Goal: Task Accomplishment & Management: Complete application form

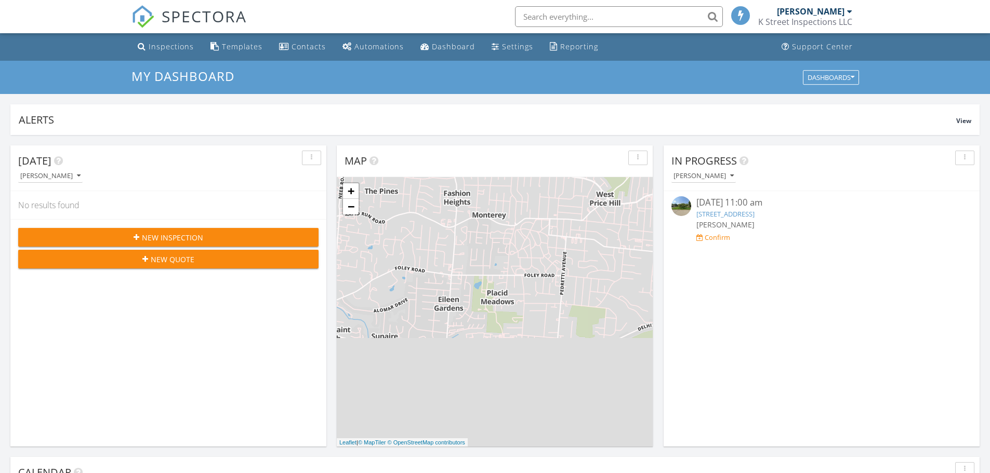
scroll to position [5, 5]
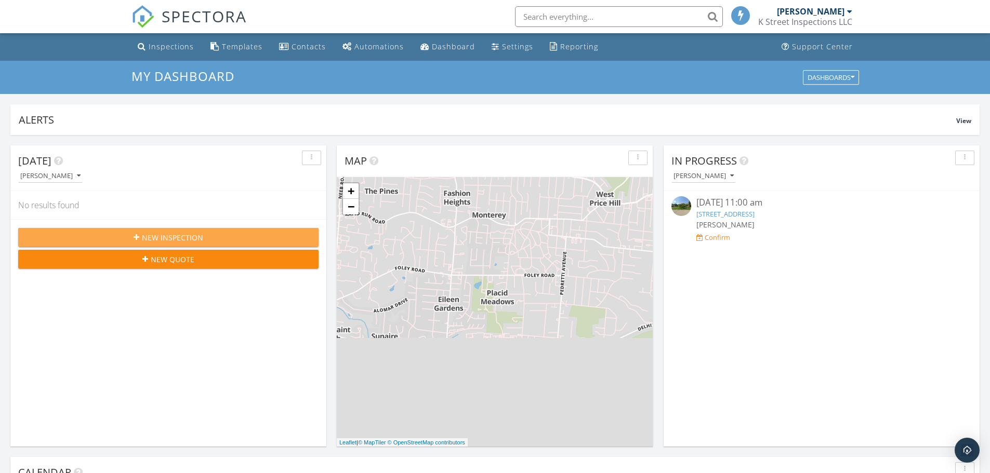
click at [182, 239] on span "New Inspection" at bounding box center [172, 237] width 61 height 11
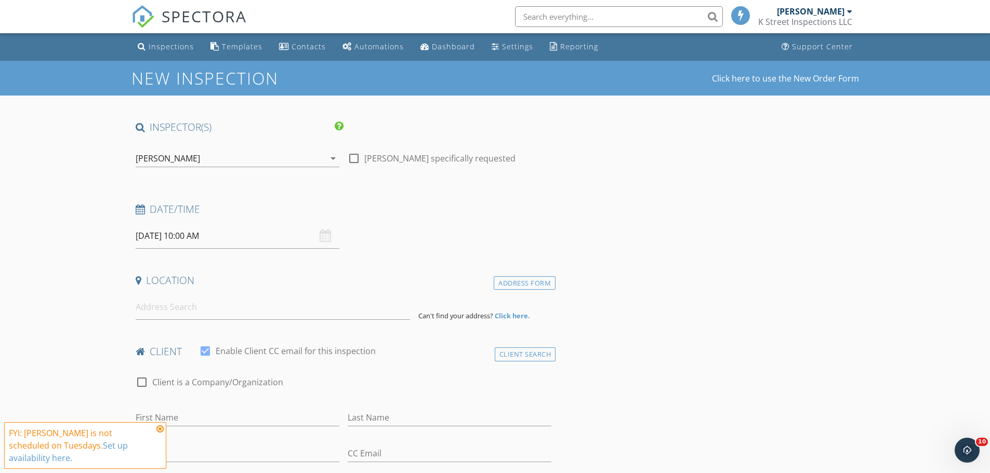
click at [325, 238] on div "09/30/2025 10:00 AM" at bounding box center [238, 235] width 204 height 25
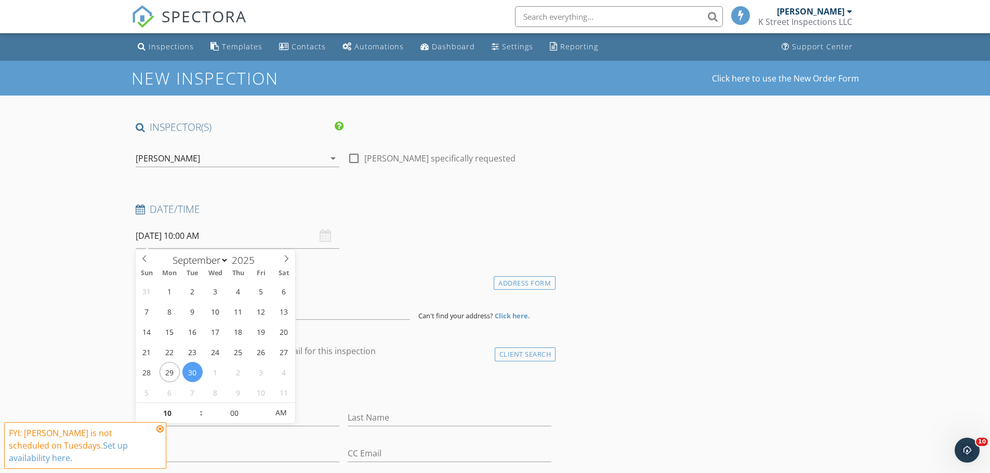
click at [184, 243] on input "09/30/2025 10:00 AM" at bounding box center [238, 235] width 204 height 25
select select "9"
type input "10/03/2025 10:00 AM"
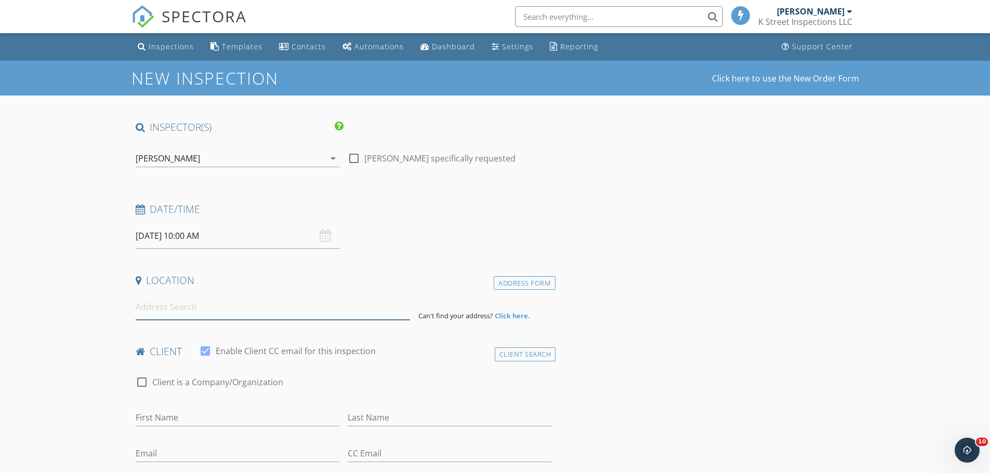
click at [154, 315] on input at bounding box center [273, 307] width 274 height 25
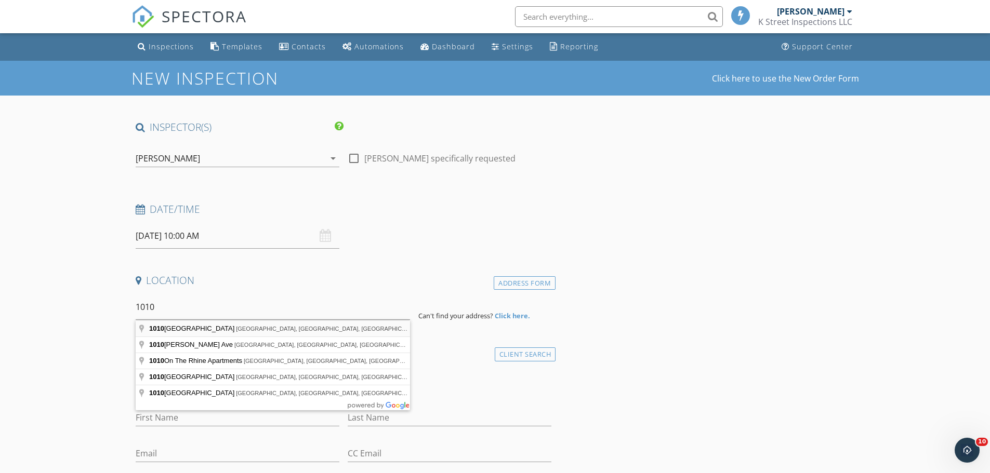
type input "1010 Walnut Street, Cincinnati, OH, USA"
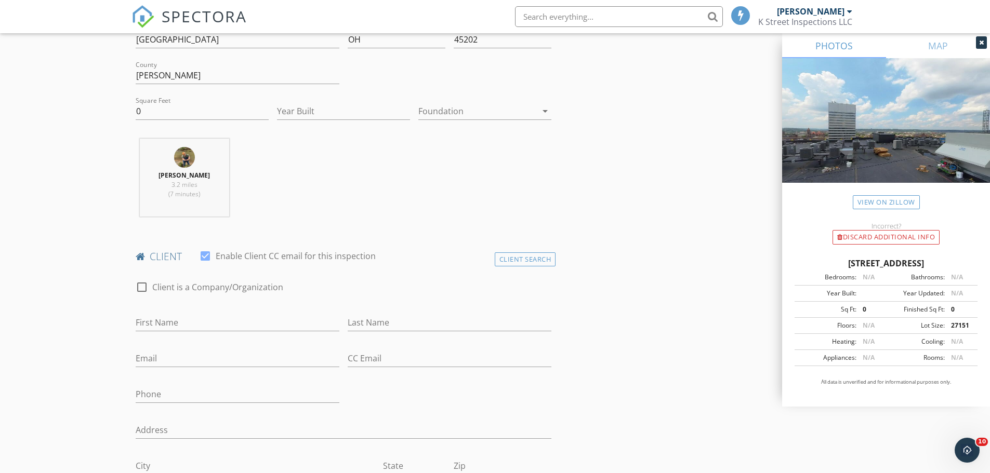
scroll to position [312, 0]
click at [508, 253] on div "Client Search" at bounding box center [525, 255] width 61 height 14
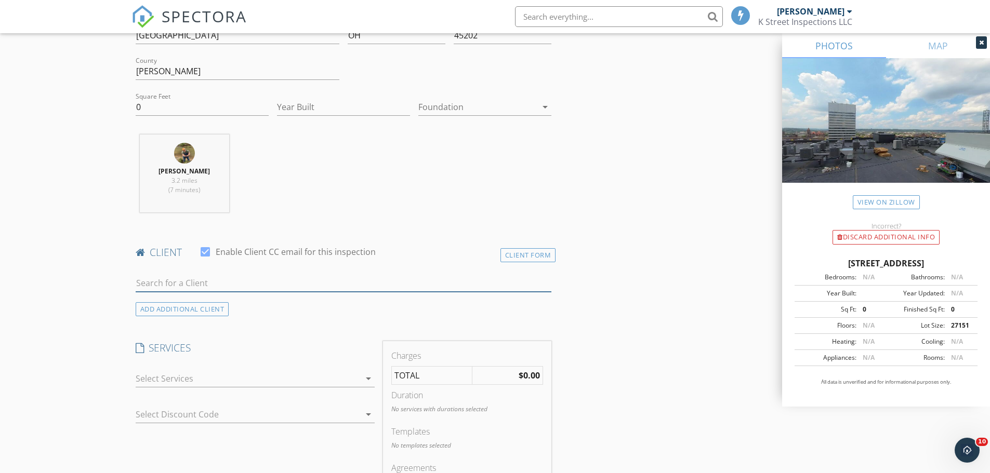
click at [183, 289] on input "text" at bounding box center [344, 283] width 416 height 17
type input "russ g"
click at [180, 302] on div "[PERSON_NAME]" at bounding box center [217, 302] width 105 height 12
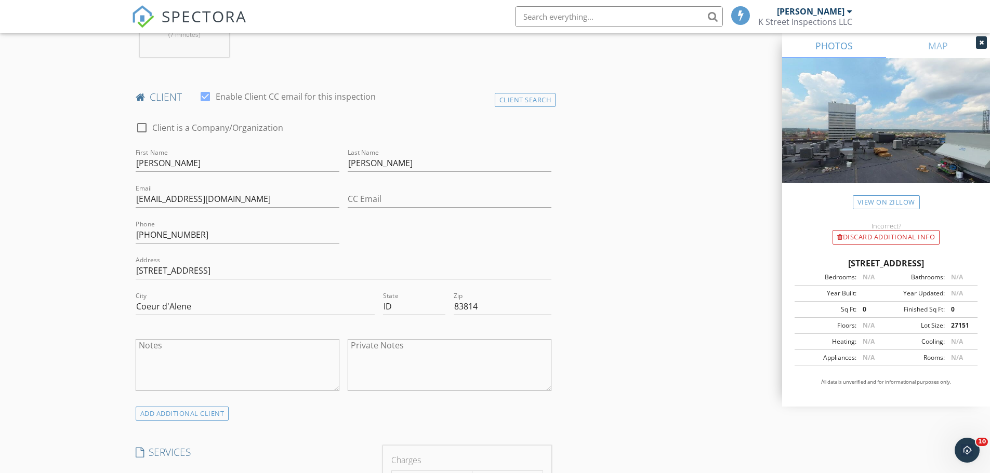
scroll to position [624, 0]
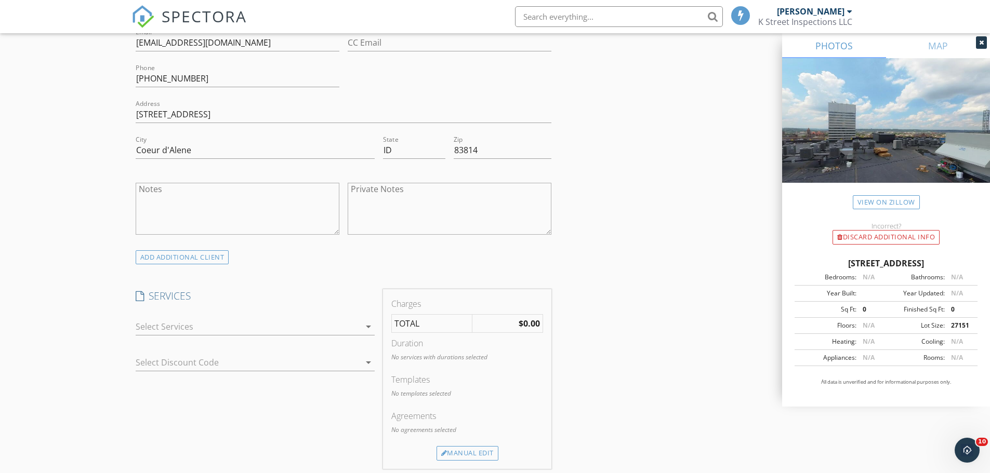
click at [176, 333] on div at bounding box center [248, 327] width 224 height 17
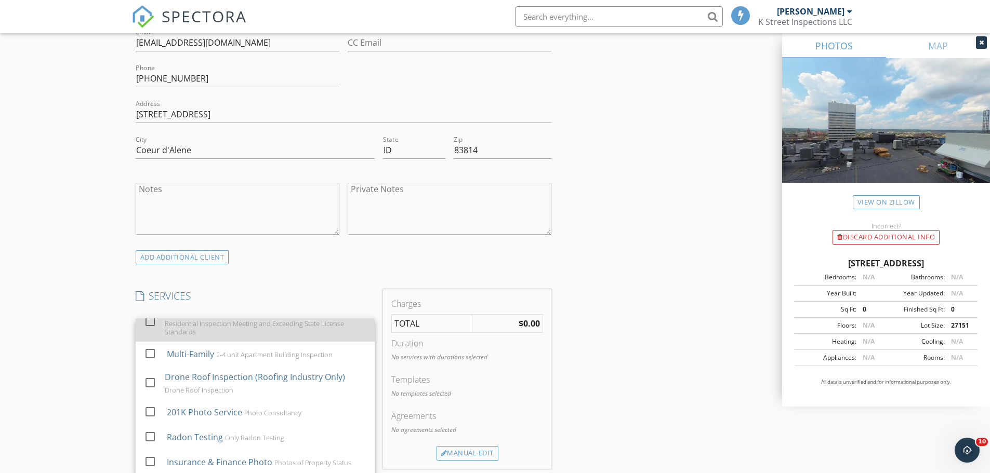
scroll to position [55, 0]
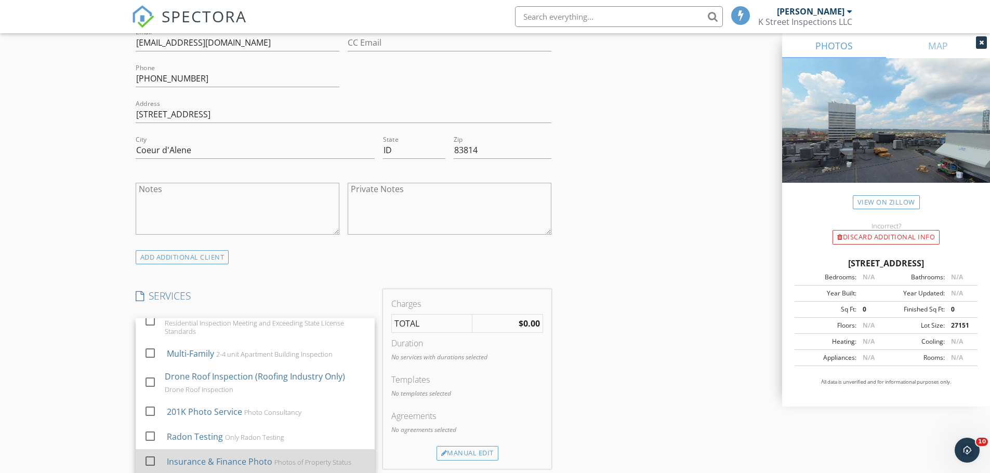
click at [200, 463] on div "Insurance & Finance Photo" at bounding box center [218, 462] width 105 height 12
checkbox input "false"
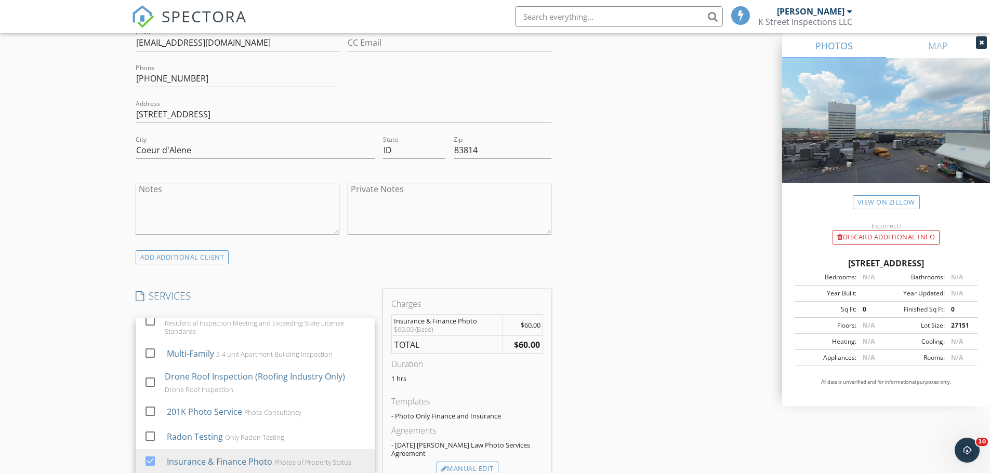
click at [103, 314] on div "New Inspection Click here to use the New Order Form INSPECTOR(S) check_box Kris…" at bounding box center [495, 393] width 990 height 1912
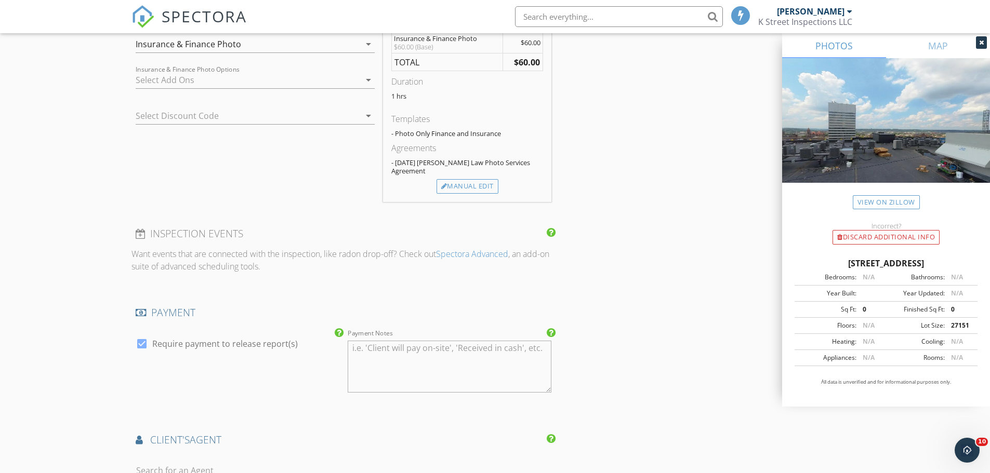
scroll to position [987, 0]
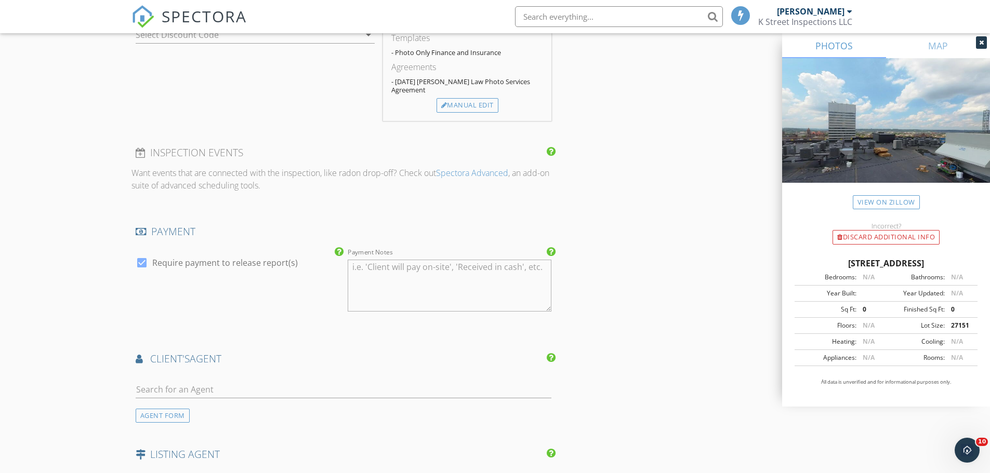
click at [141, 264] on div at bounding box center [142, 263] width 18 height 18
checkbox input "false"
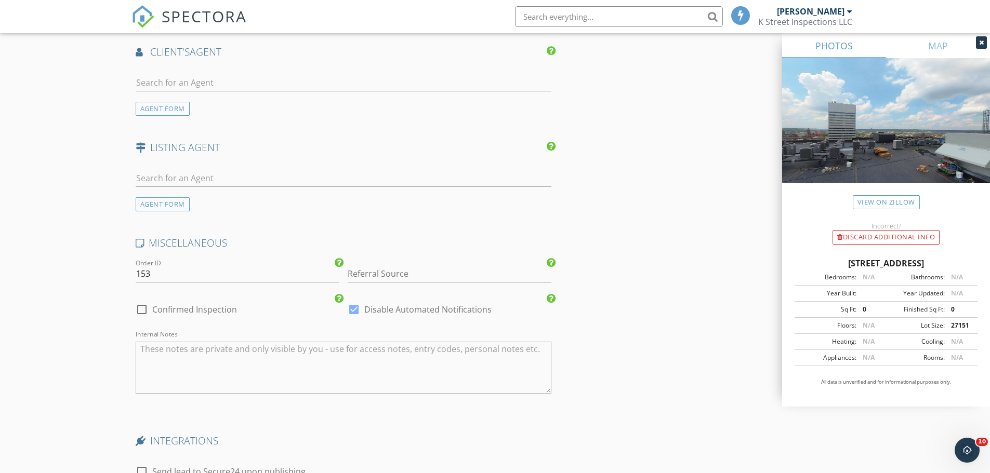
scroll to position [1299, 0]
click at [141, 306] on div at bounding box center [142, 305] width 18 height 18
checkbox input "true"
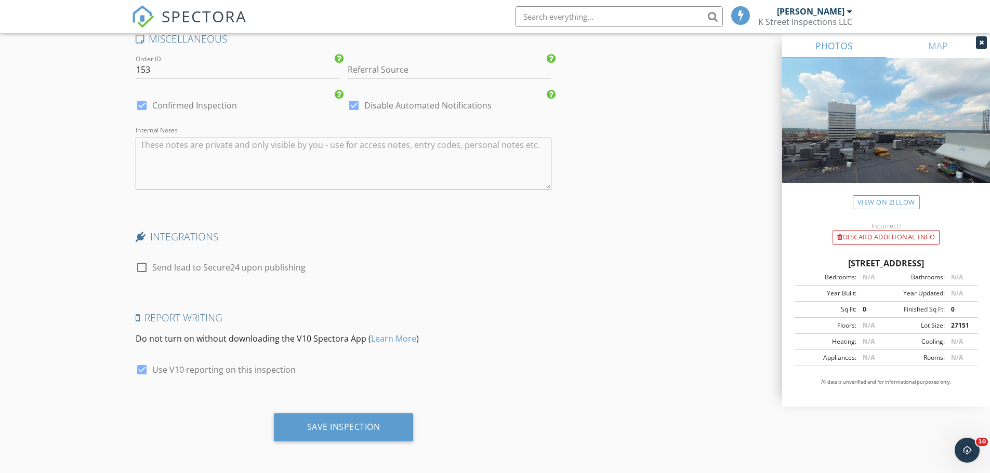
scroll to position [1500, 0]
click at [219, 156] on textarea "Internal Notes" at bounding box center [344, 163] width 416 height 52
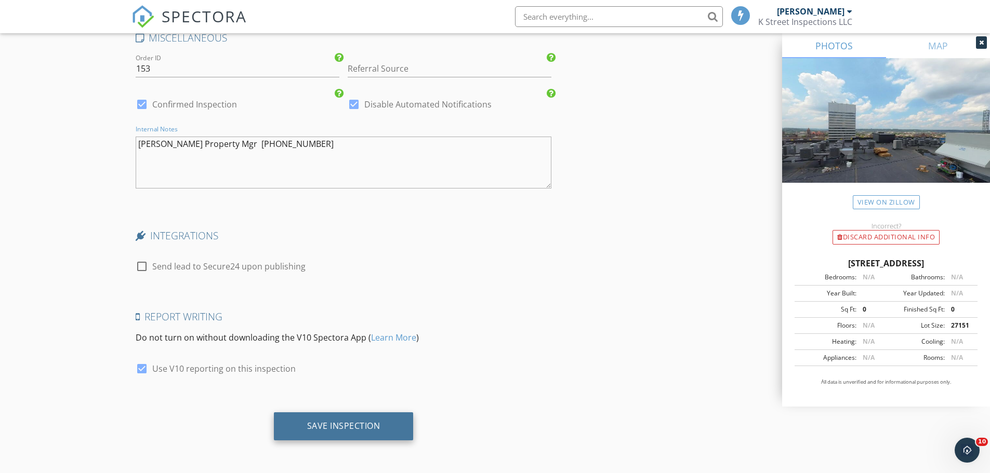
type textarea "Kiara Decastro Property Mgr 513-421-1010"
click at [326, 422] on div "Save Inspection" at bounding box center [343, 426] width 73 height 10
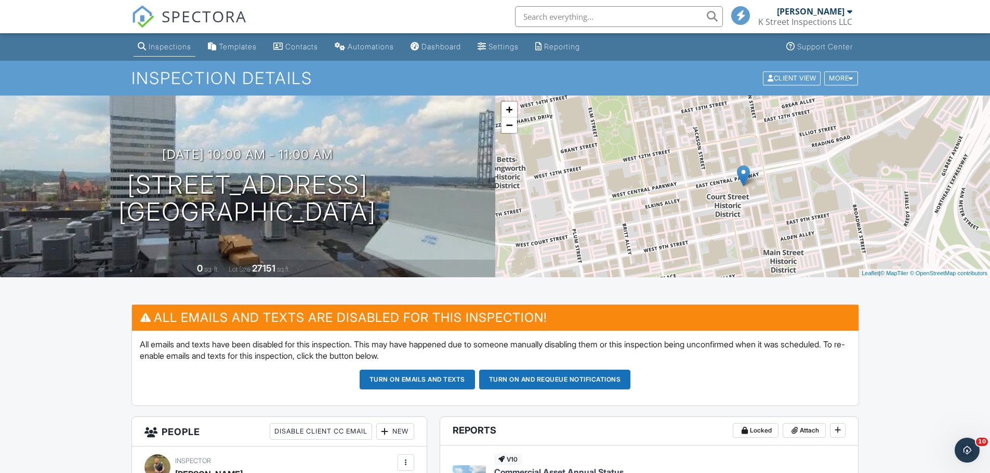
click at [183, 22] on span "SPECTORA" at bounding box center [204, 16] width 85 height 22
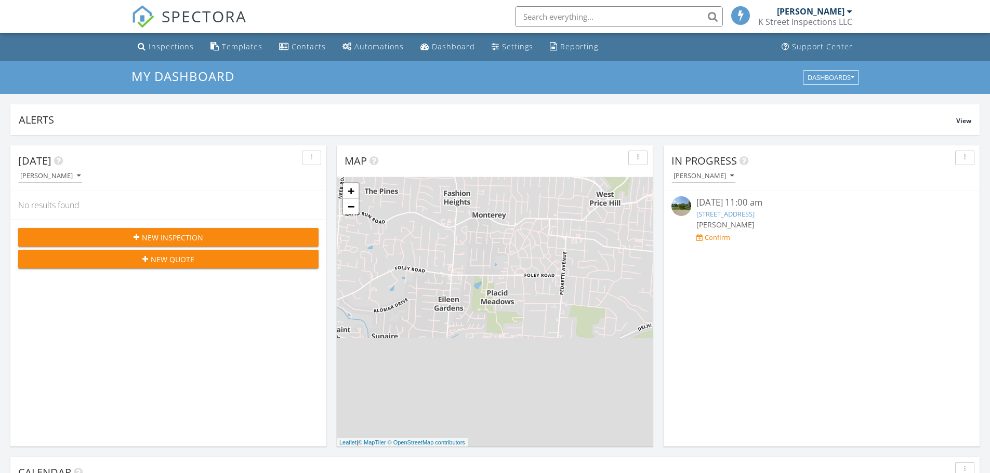
scroll to position [5, 5]
click at [206, 235] on div "New Inspection" at bounding box center [168, 237] width 284 height 11
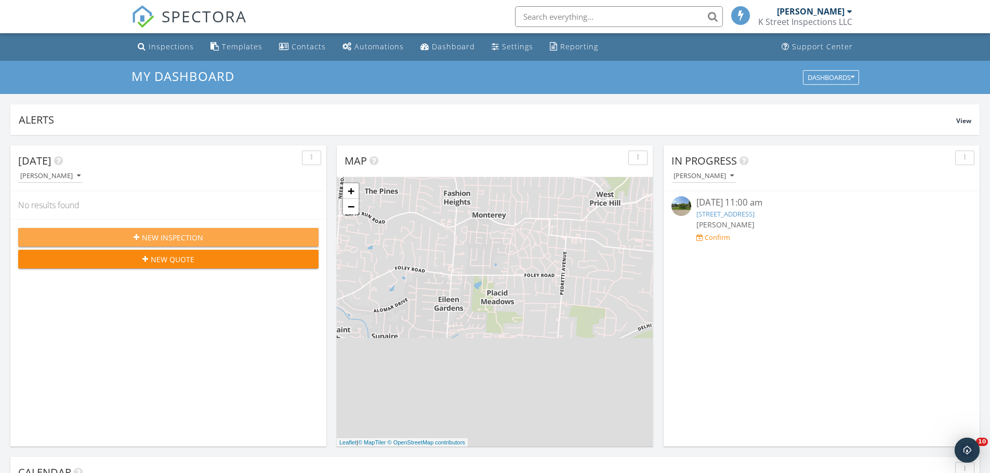
scroll to position [0, 0]
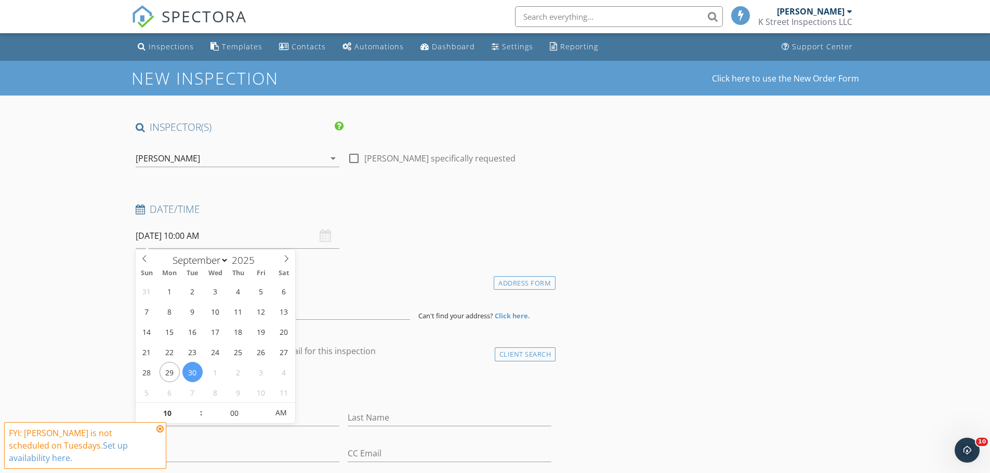
click at [199, 237] on input "[DATE] 10:00 AM" at bounding box center [238, 235] width 204 height 25
select select "9"
type input "[DATE] 10:00 AM"
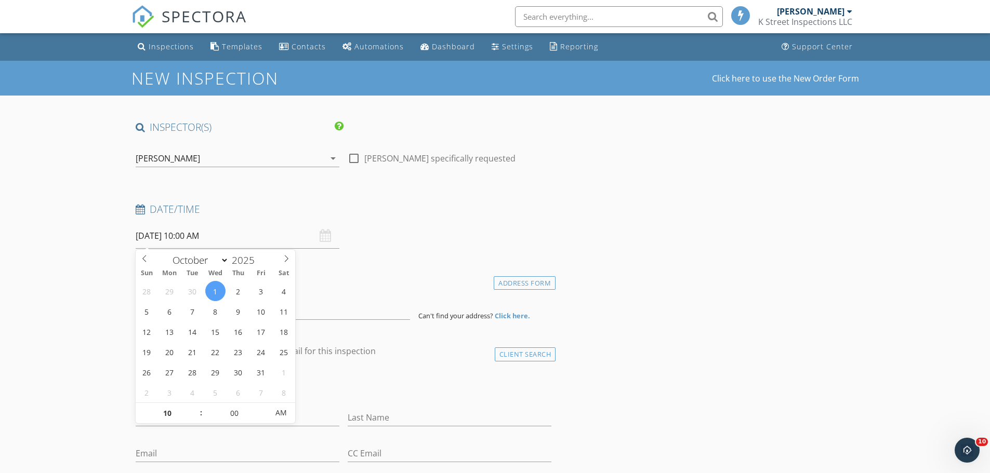
click at [187, 235] on input "[DATE] 10:00 AM" at bounding box center [238, 235] width 204 height 25
type input "09"
type input "[DATE] 9:00 AM"
click at [193, 420] on span at bounding box center [195, 419] width 7 height 10
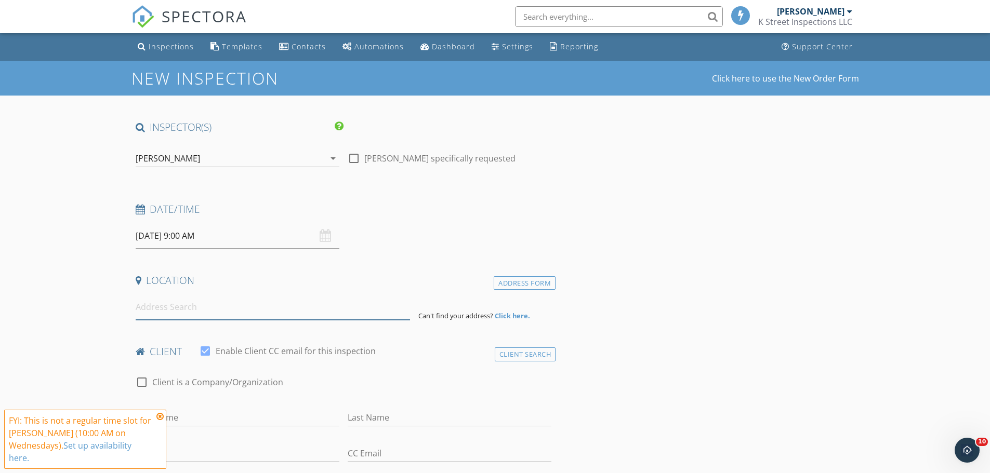
click at [180, 311] on input at bounding box center [273, 307] width 274 height 25
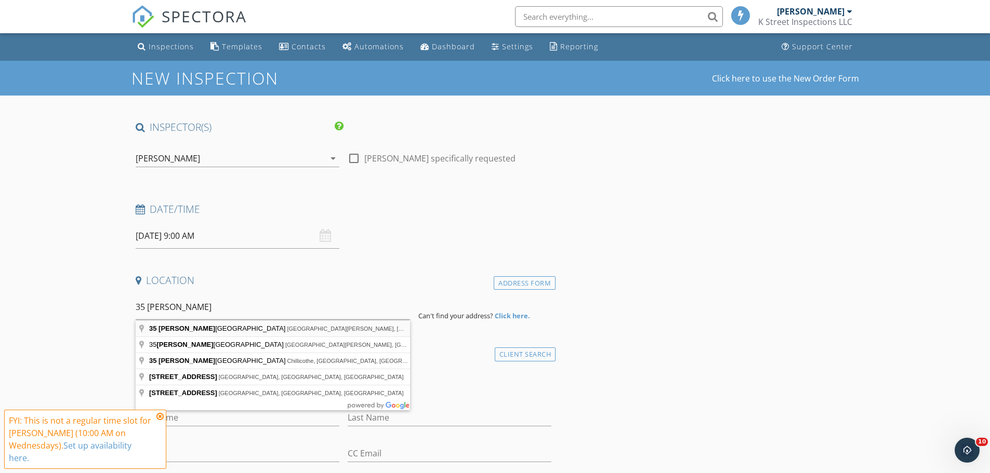
type input "35 Gettysburg Square Road, Fort Thomas, KY, USA"
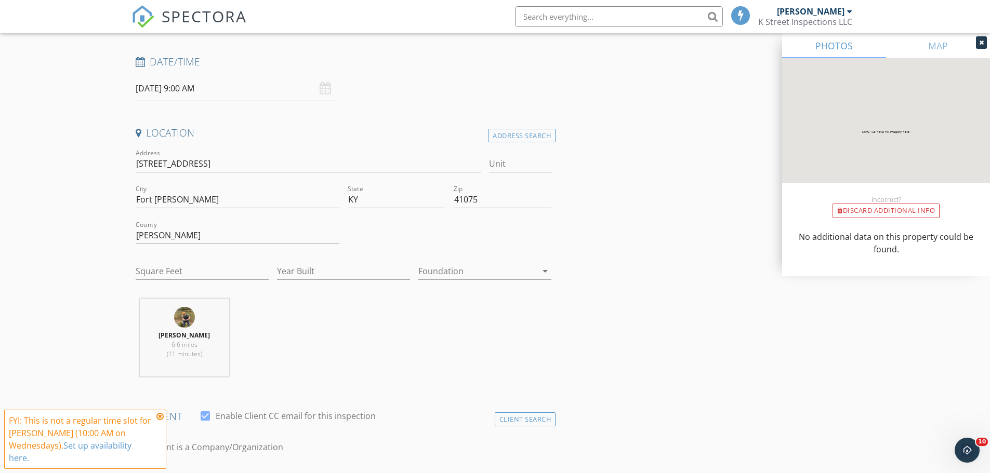
scroll to position [208, 0]
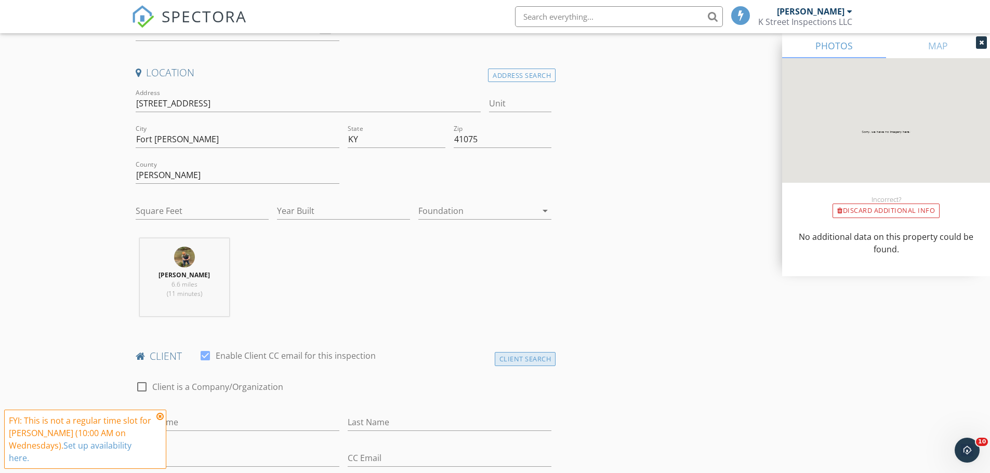
click at [502, 360] on div "Client Search" at bounding box center [525, 359] width 61 height 14
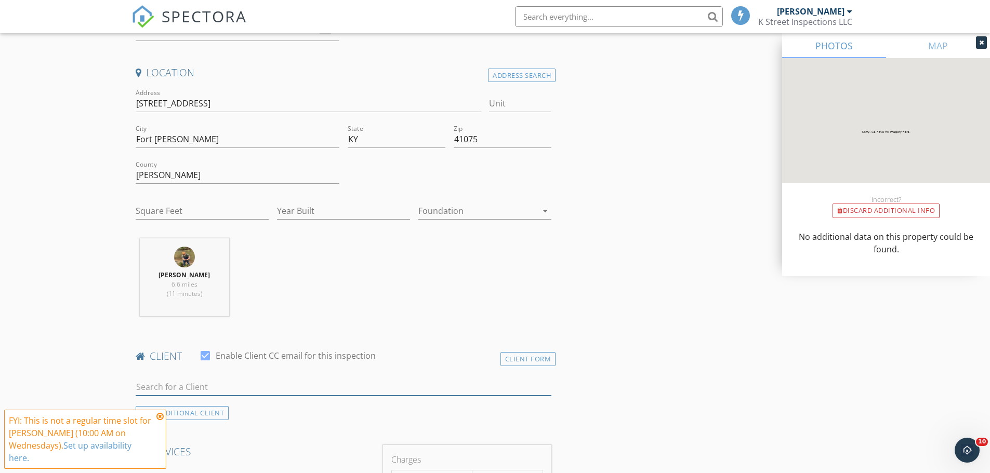
click at [185, 388] on input "text" at bounding box center [344, 387] width 416 height 17
type input "russ g"
click at [189, 412] on div "Russ Giles" at bounding box center [217, 406] width 105 height 12
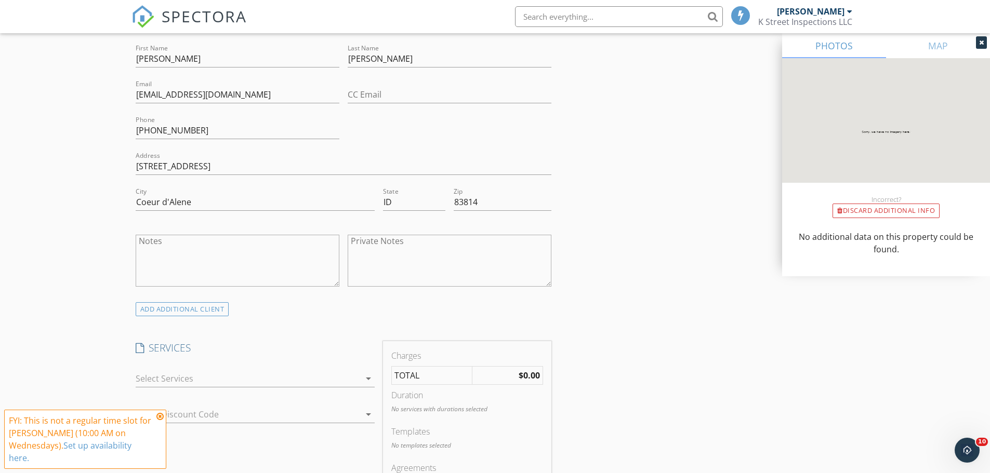
scroll to position [624, 0]
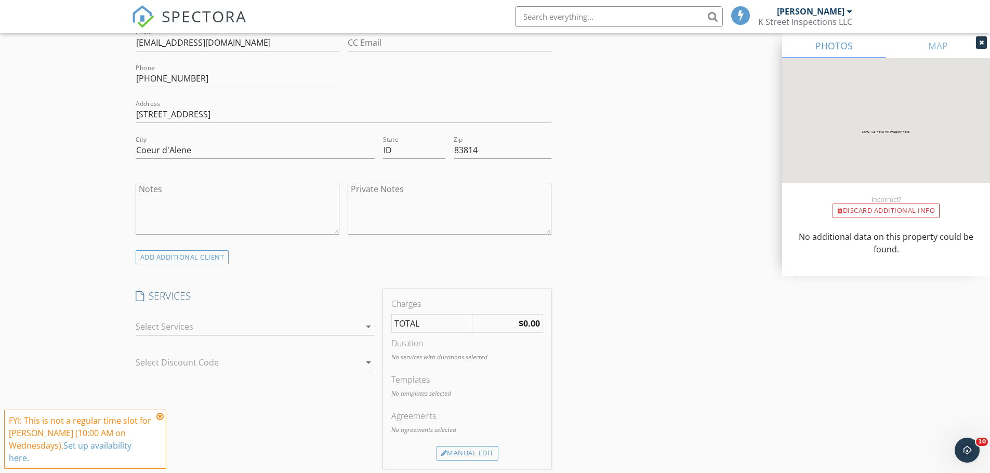
click at [192, 325] on div at bounding box center [248, 327] width 224 height 17
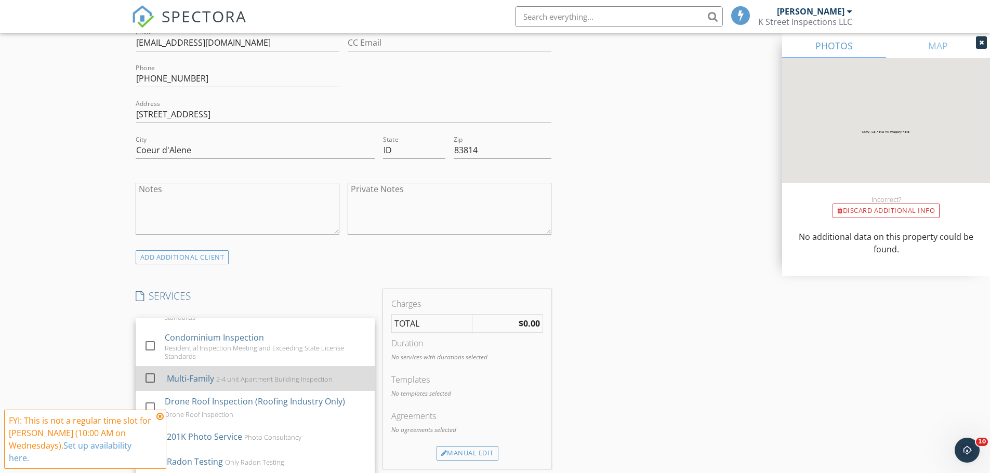
scroll to position [55, 0]
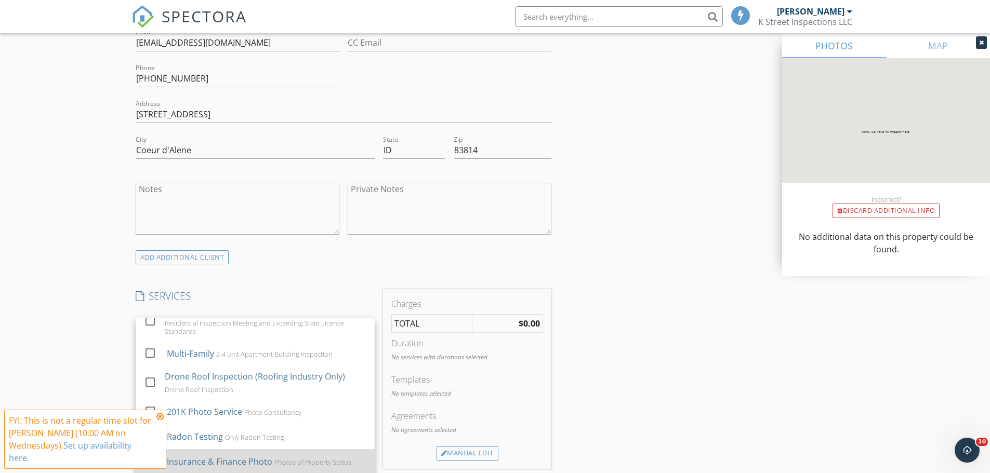
click at [223, 461] on div "Insurance & Finance Photo" at bounding box center [218, 462] width 105 height 12
checkbox input "false"
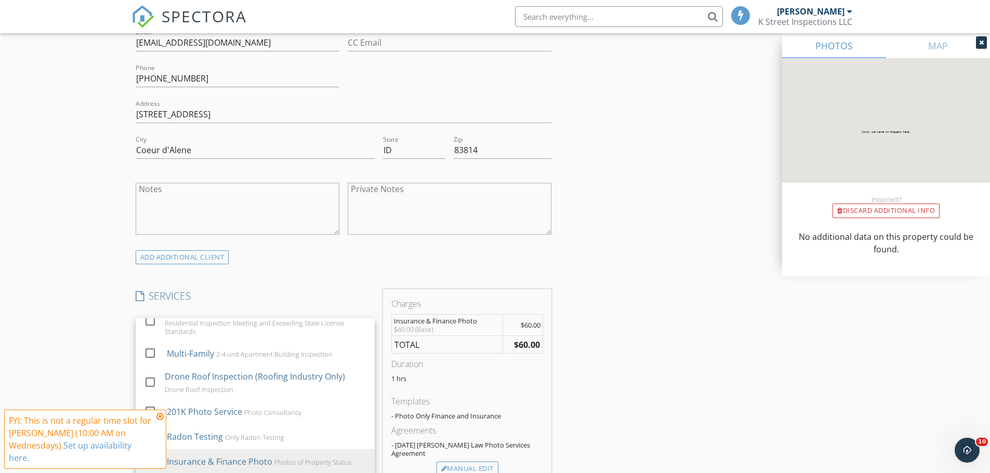
click at [87, 332] on div "New Inspection Click here to use the New Order Form INSPECTOR(S) check_box Kris…" at bounding box center [495, 393] width 990 height 1912
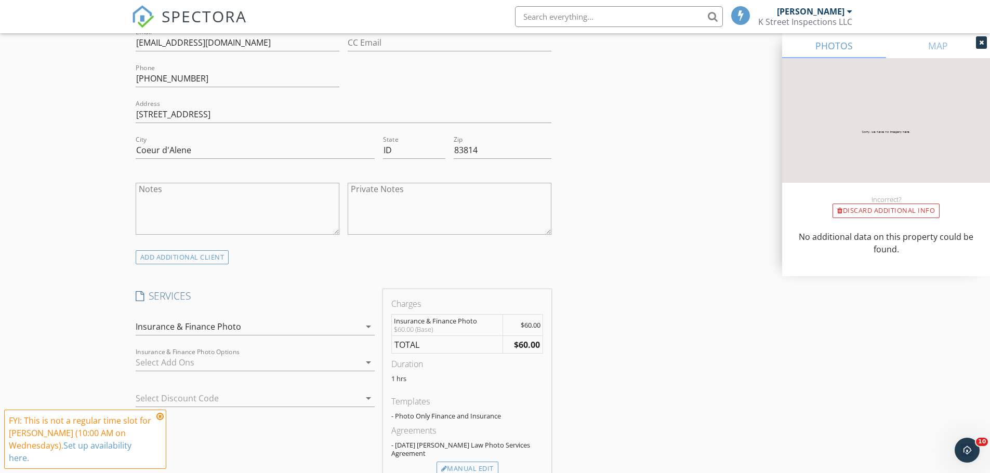
click at [160, 418] on icon at bounding box center [159, 417] width 7 height 8
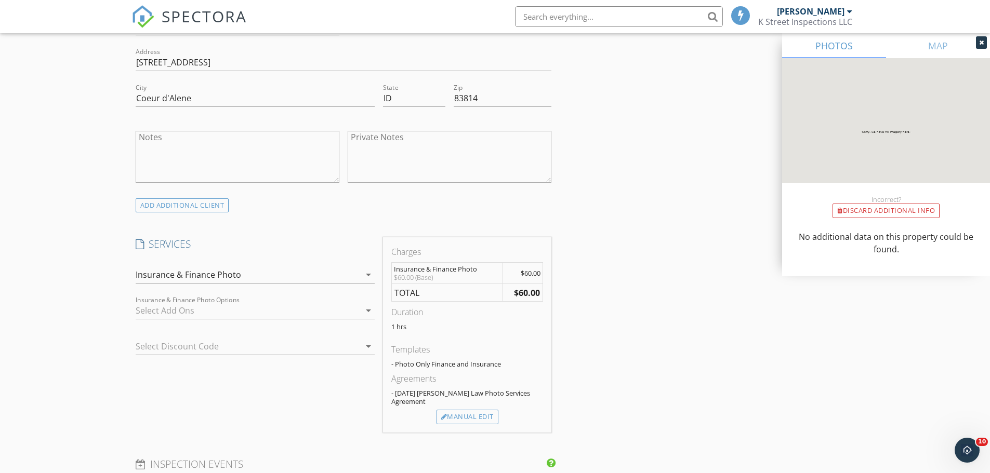
scroll to position [831, 0]
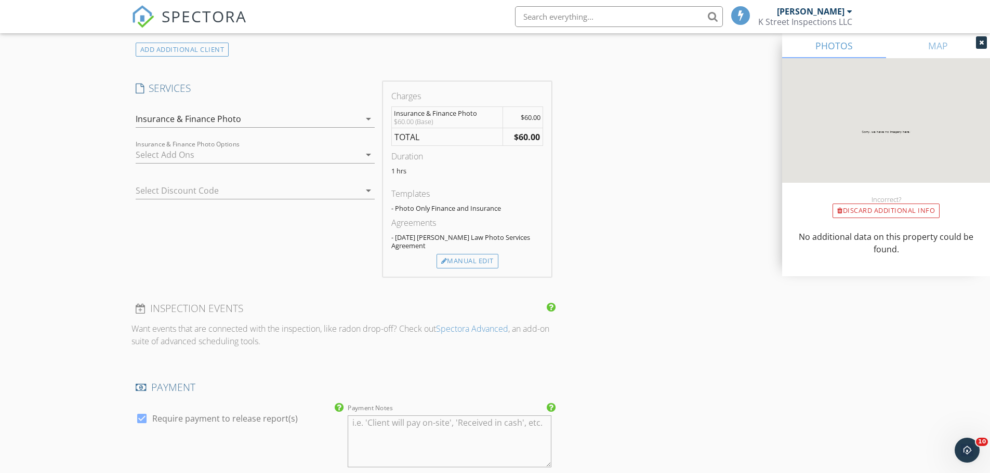
click at [141, 420] on div at bounding box center [142, 419] width 18 height 18
checkbox input "false"
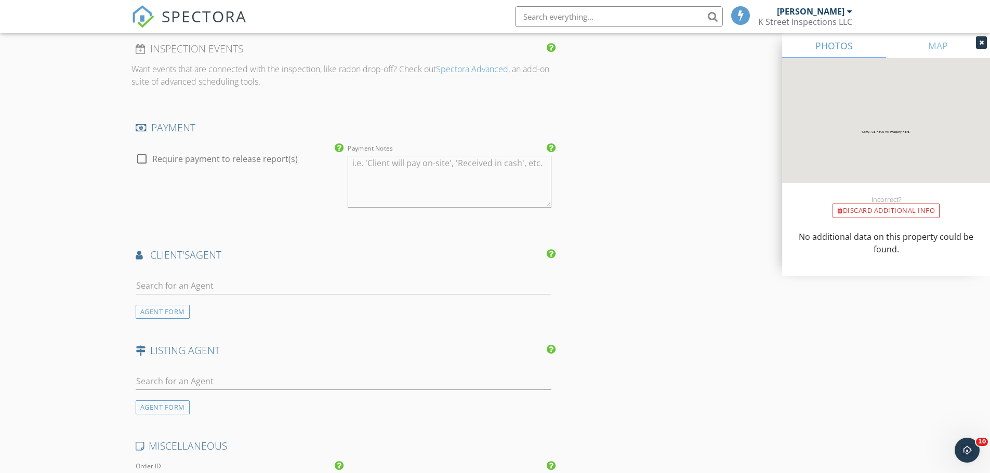
scroll to position [1247, 0]
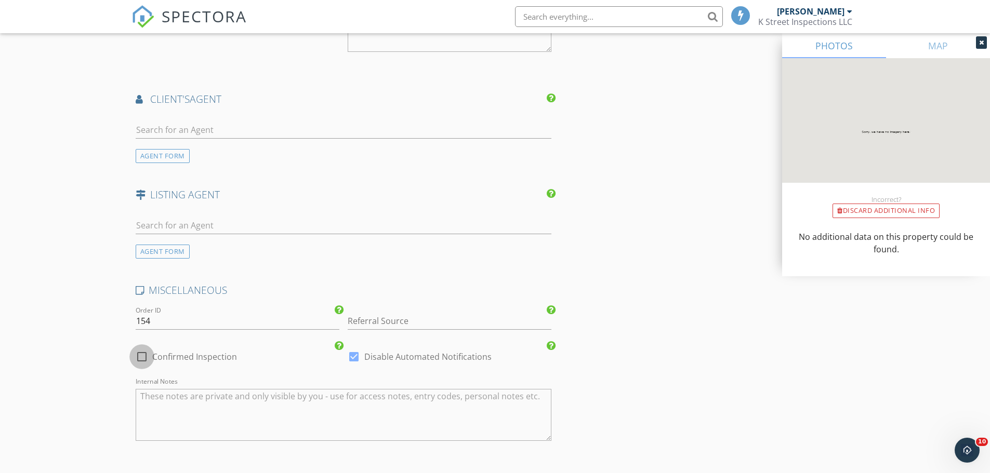
click at [142, 359] on div at bounding box center [142, 357] width 18 height 18
checkbox input "true"
click at [181, 414] on textarea "Internal Notes" at bounding box center [344, 415] width 416 height 52
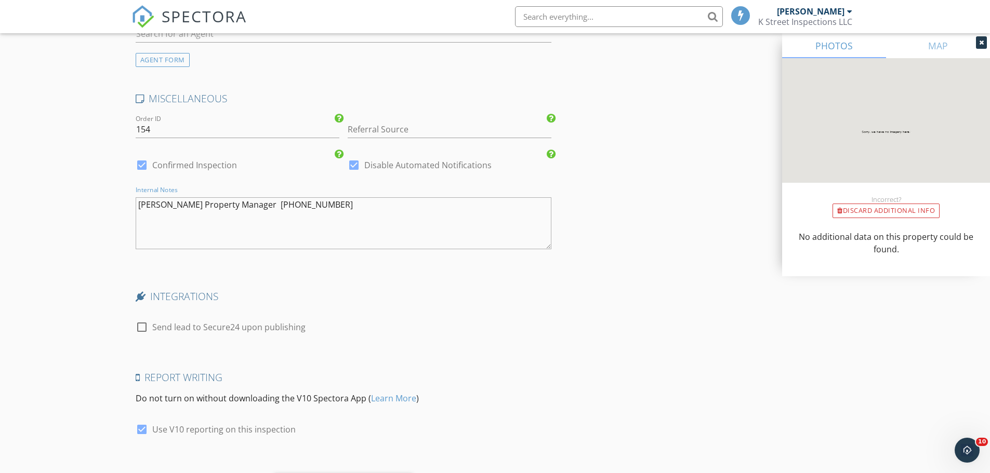
scroll to position [1455, 0]
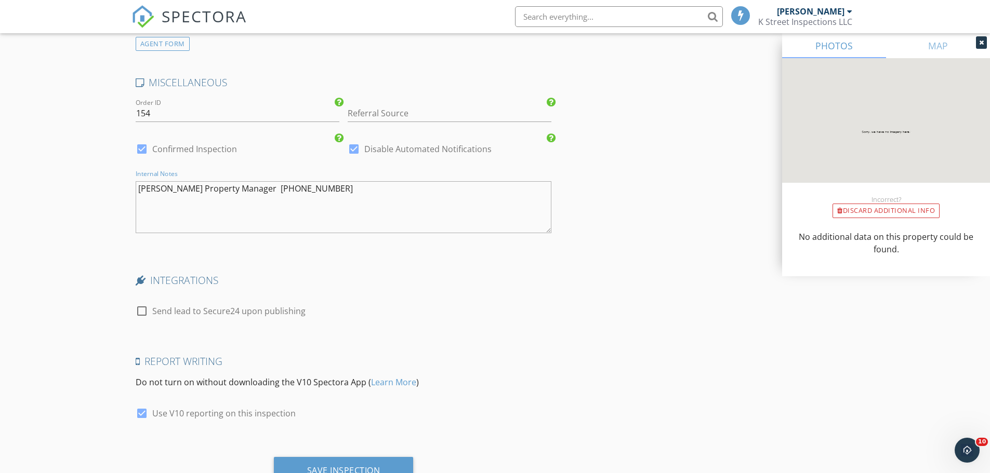
click at [319, 189] on textarea "Todd Razor Property Manager 859-781-2886" at bounding box center [344, 207] width 416 height 52
type textarea "Todd Razor Property Manager 859-781-2886 (o) direct cell is 513-675-9462"
click at [347, 306] on div "check_box_outline_blank Send lead to Secure24 upon publishing" at bounding box center [344, 316] width 416 height 27
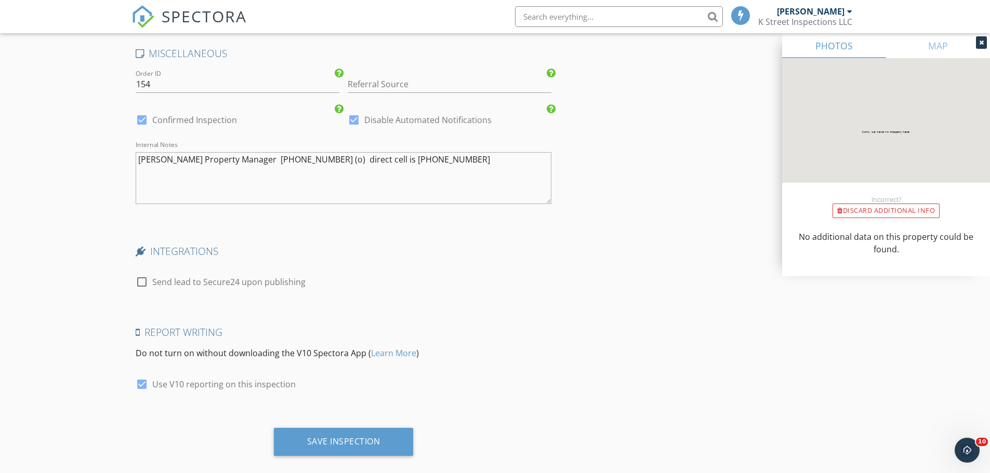
scroll to position [1500, 0]
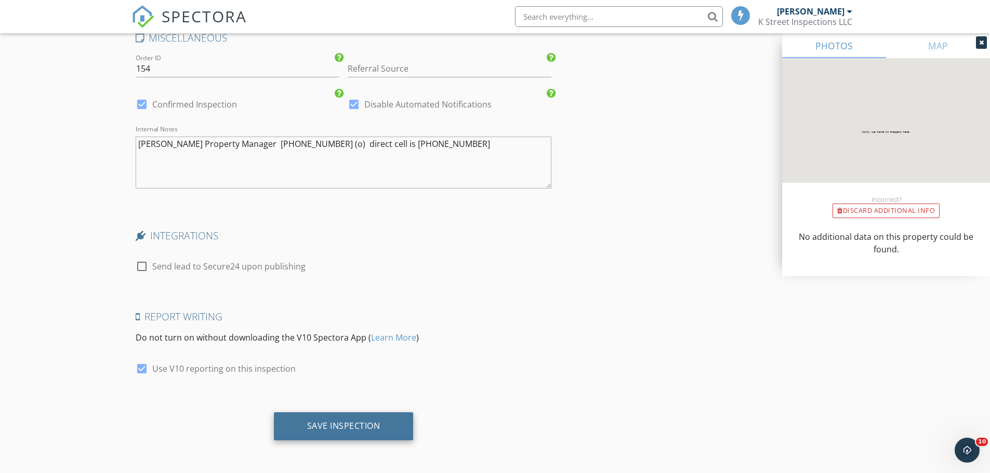
click at [349, 421] on div "Save Inspection" at bounding box center [343, 426] width 73 height 10
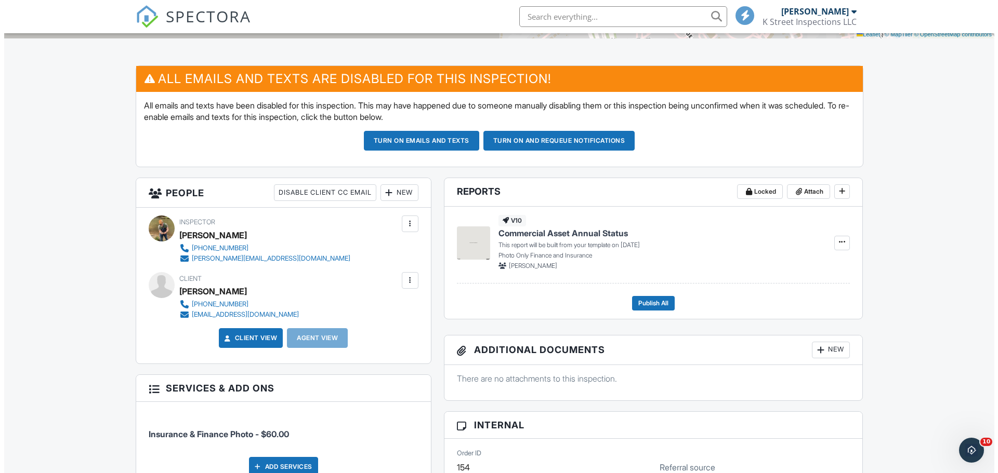
scroll to position [260, 0]
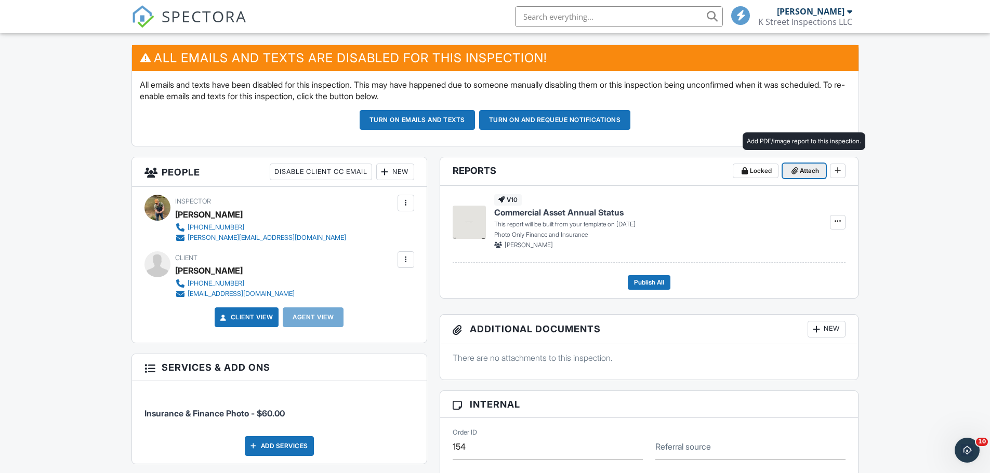
click at [804, 176] on span "Attach" at bounding box center [809, 171] width 19 height 10
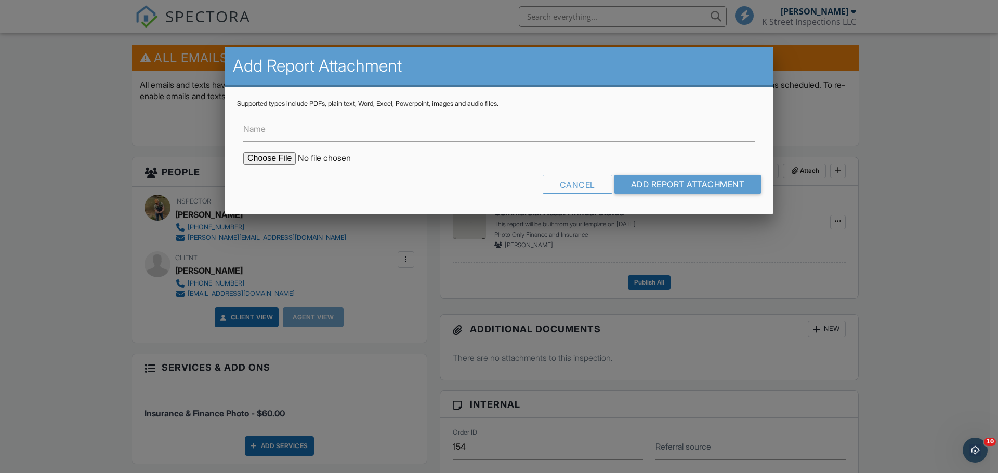
click at [273, 160] on input "file" at bounding box center [331, 158] width 177 height 12
type input "C:\fakepath\10.01.2025 35 Gettysburg Square NAP GBS 08.25 Rent Roll.pdf"
click at [666, 183] on input "Add Report Attachment" at bounding box center [687, 184] width 147 height 19
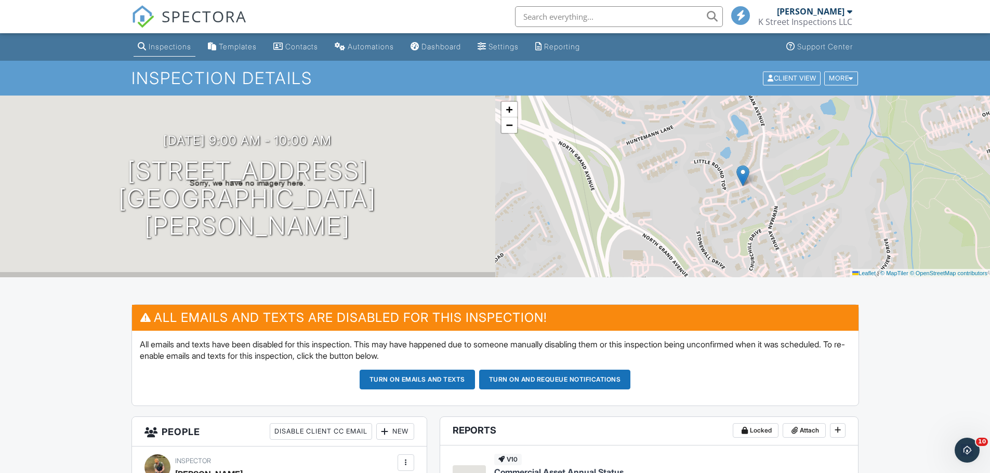
click at [181, 17] on span "SPECTORA" at bounding box center [204, 16] width 85 height 22
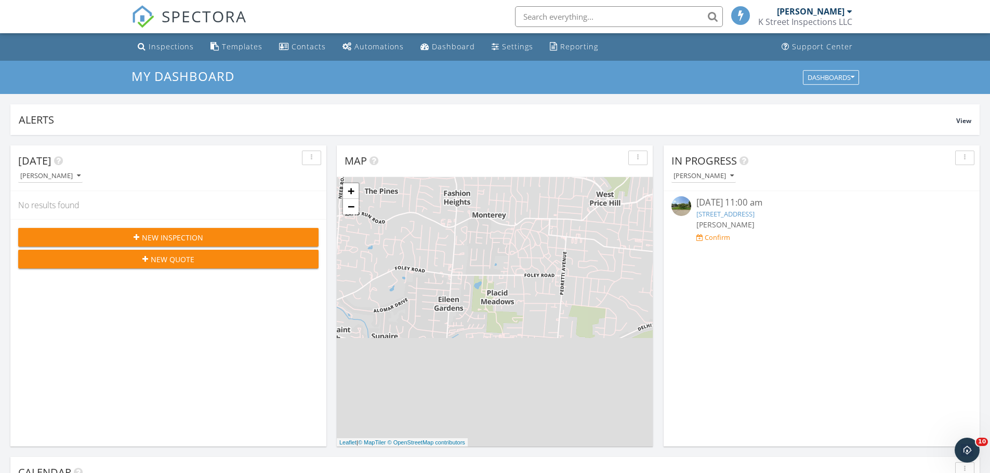
click at [168, 241] on span "New Inspection" at bounding box center [172, 237] width 61 height 11
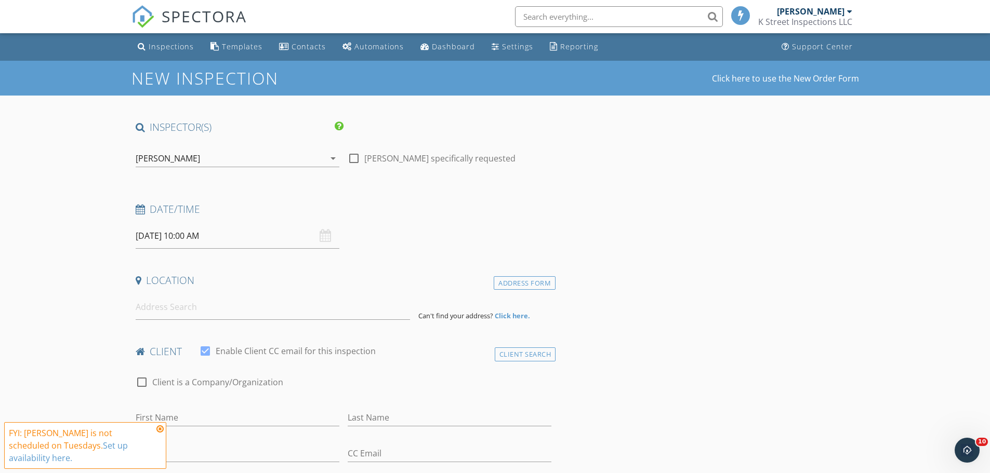
click at [172, 240] on input "[DATE] 10:00 AM" at bounding box center [238, 235] width 204 height 25
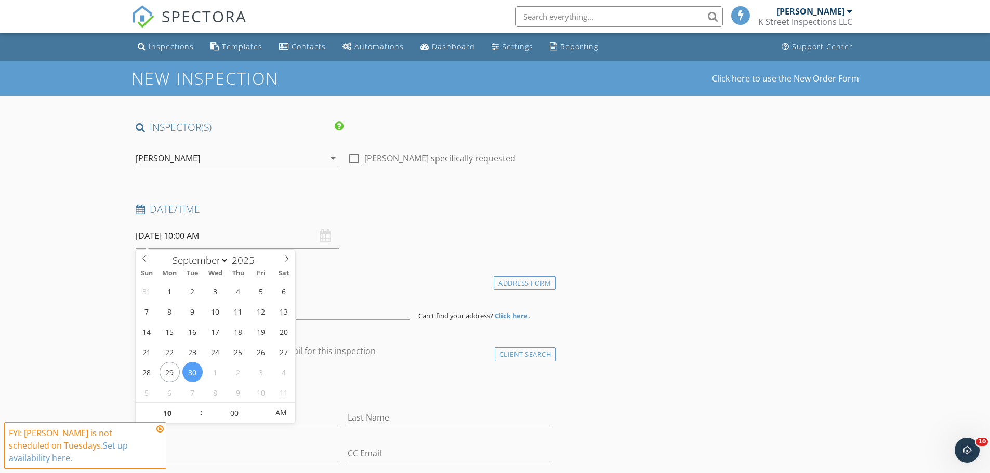
click at [187, 238] on input "[DATE] 10:00 AM" at bounding box center [238, 235] width 204 height 25
click at [183, 237] on input "[DATE] 10:00 AM" at bounding box center [238, 235] width 204 height 25
type input "09"
type input "[DATE] 9:00 AM"
click at [196, 421] on span at bounding box center [195, 419] width 7 height 10
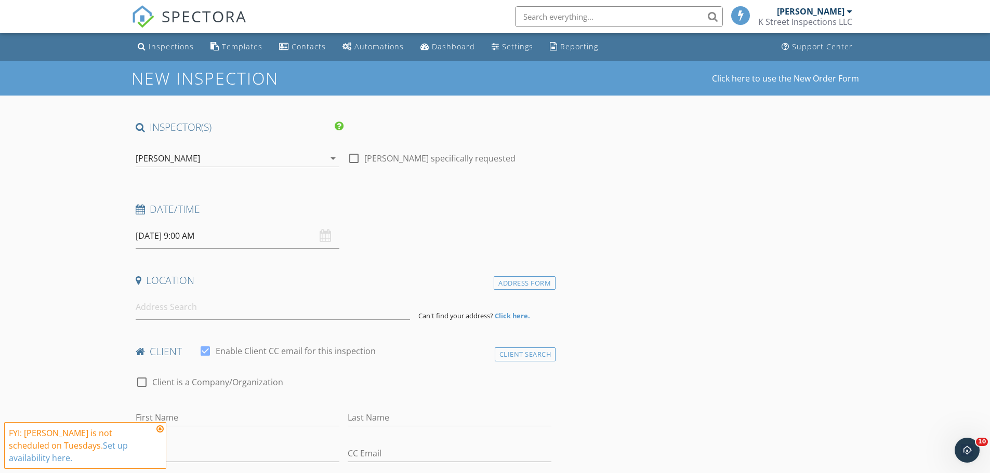
click at [175, 316] on input at bounding box center [273, 307] width 274 height 25
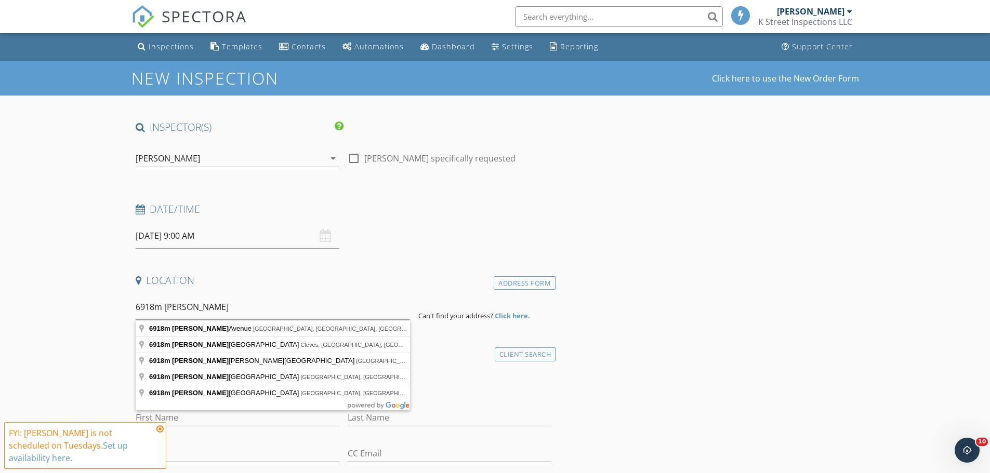
type input "6918m Hamilton Avenue, Cincinnati, OH, USA"
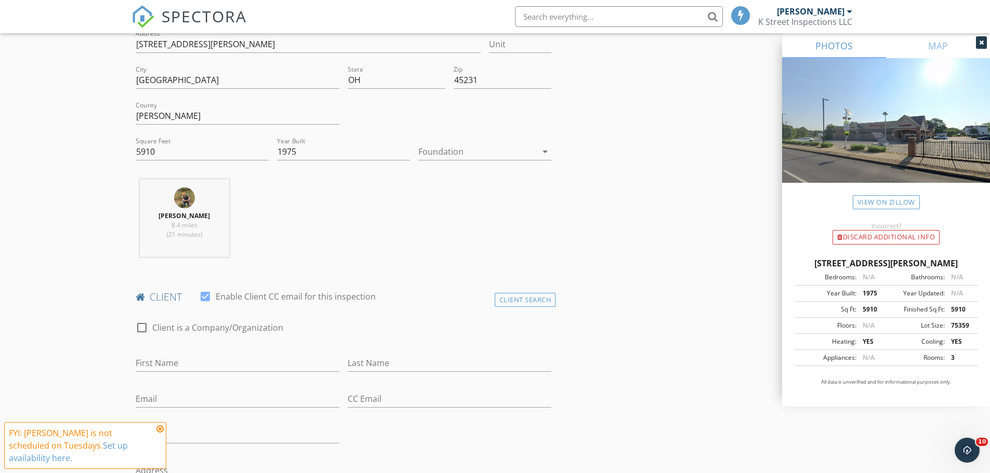
scroll to position [312, 0]
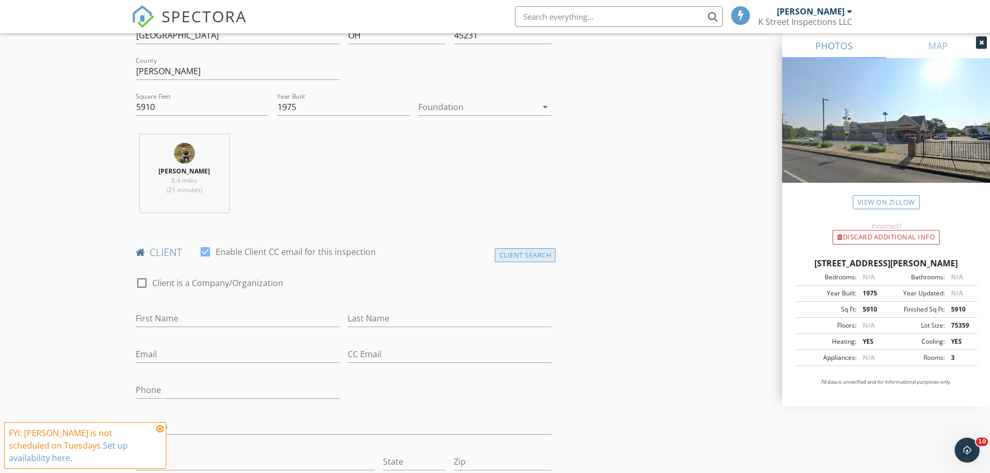
click at [510, 256] on div "Client Search" at bounding box center [525, 255] width 61 height 14
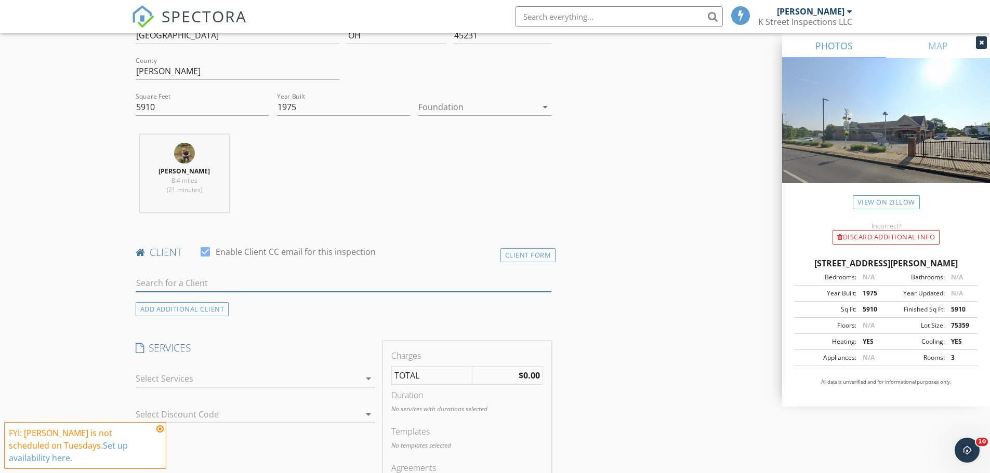
click at [221, 283] on input "text" at bounding box center [344, 283] width 416 height 17
type input "russ gil"
click at [184, 310] on div "rgiles@acasgroup.com" at bounding box center [217, 313] width 105 height 8
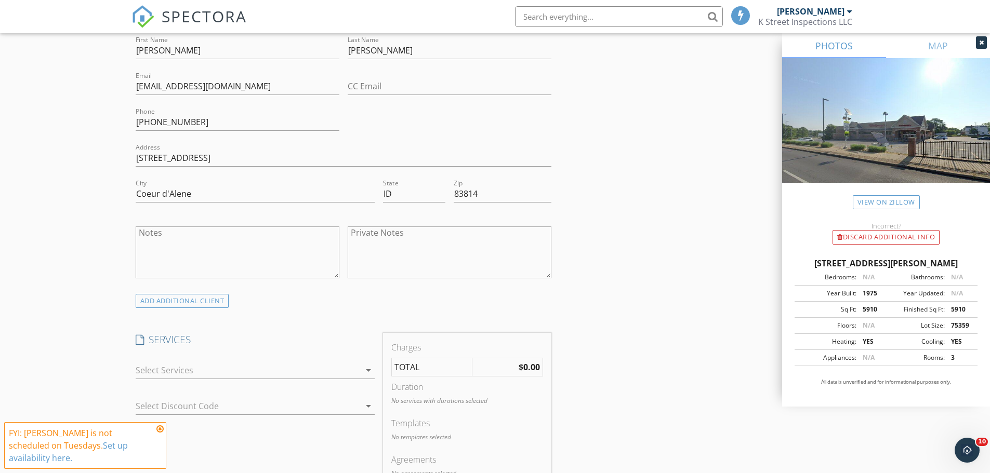
scroll to position [675, 0]
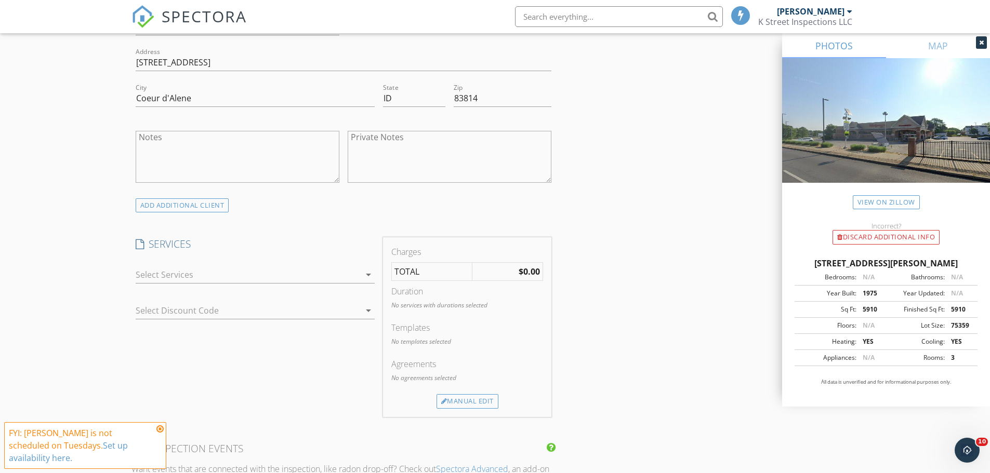
click at [189, 280] on div at bounding box center [248, 275] width 224 height 17
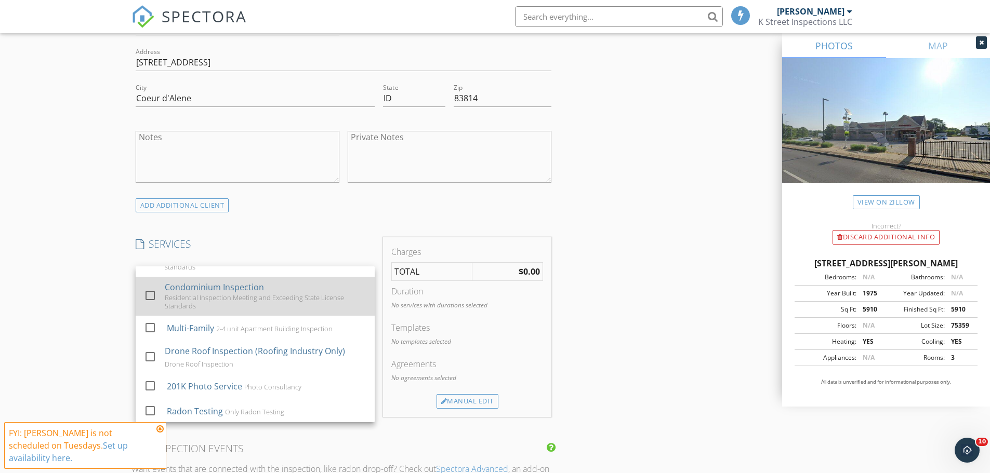
scroll to position [55, 0]
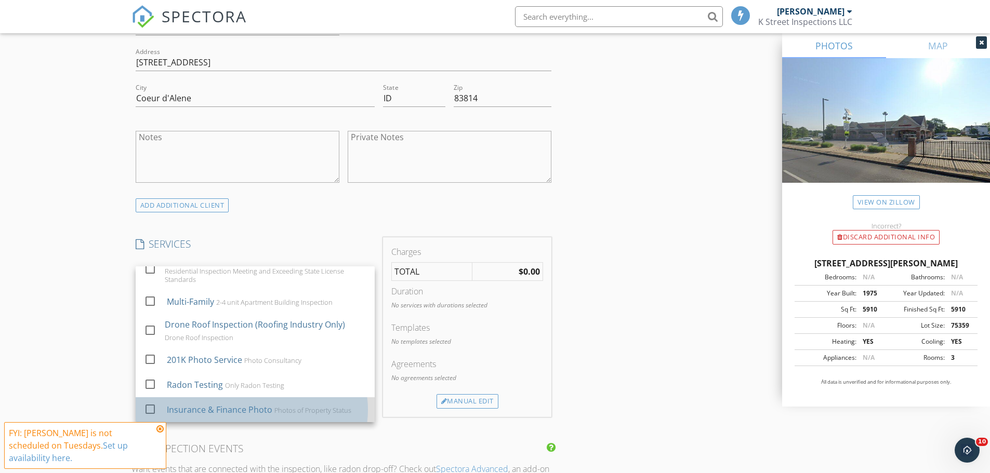
click at [212, 412] on div "Insurance & Finance Photo" at bounding box center [218, 410] width 105 height 12
checkbox input "false"
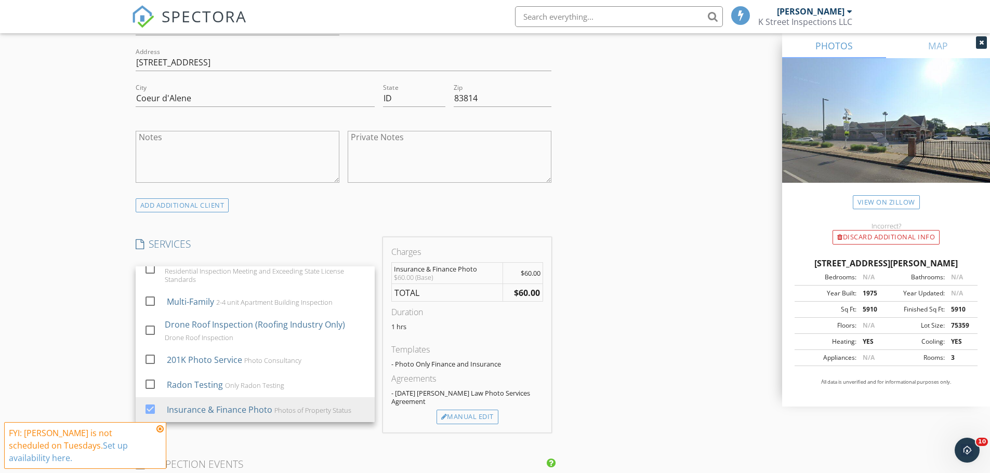
click at [96, 274] on div "New Inspection Click here to use the New Order Form INSPECTOR(S) check_box Kris…" at bounding box center [495, 341] width 990 height 1912
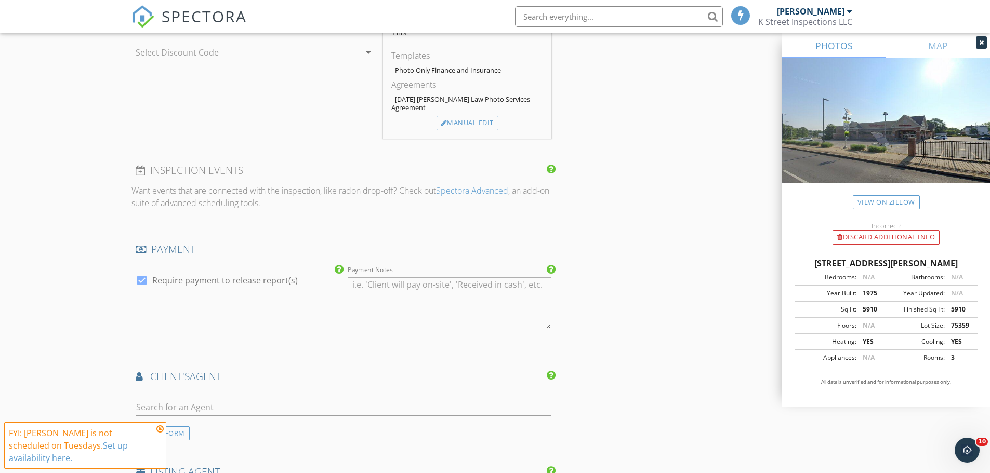
scroll to position [987, 0]
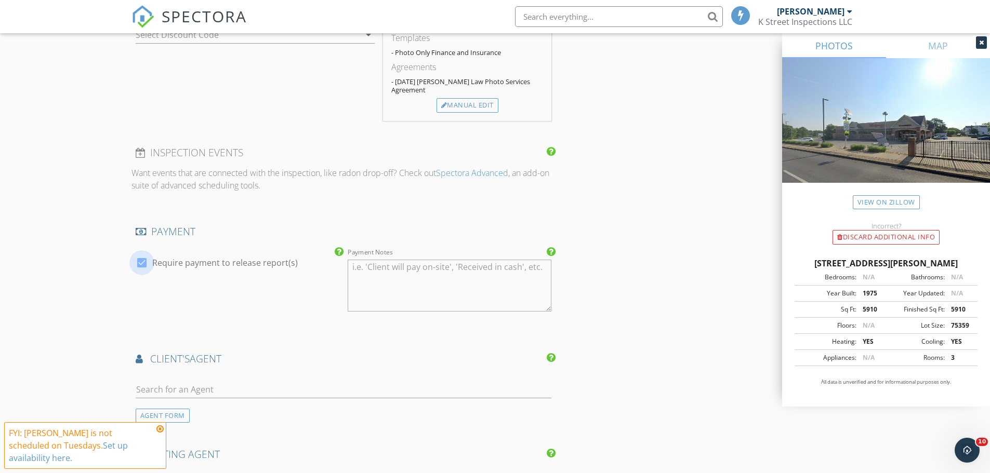
click at [142, 262] on div at bounding box center [142, 263] width 18 height 18
checkbox input "false"
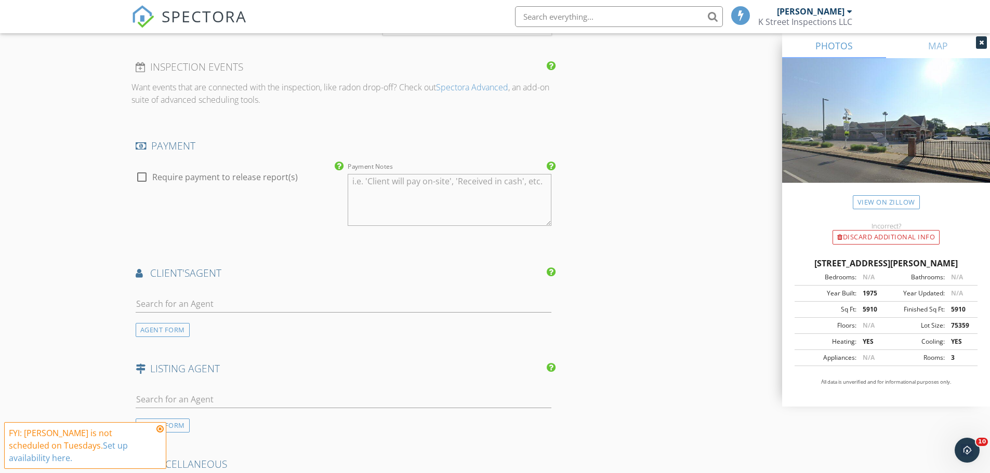
scroll to position [1299, 0]
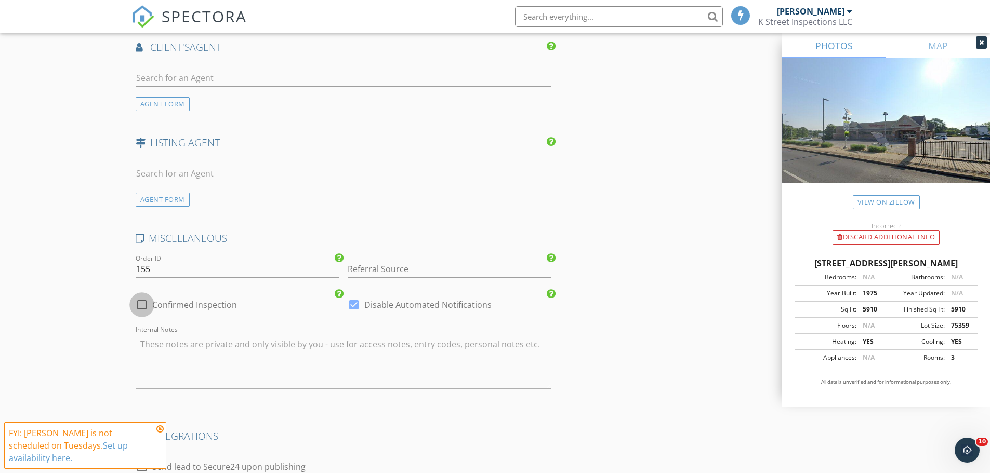
click at [140, 304] on div at bounding box center [142, 305] width 18 height 18
checkbox input "true"
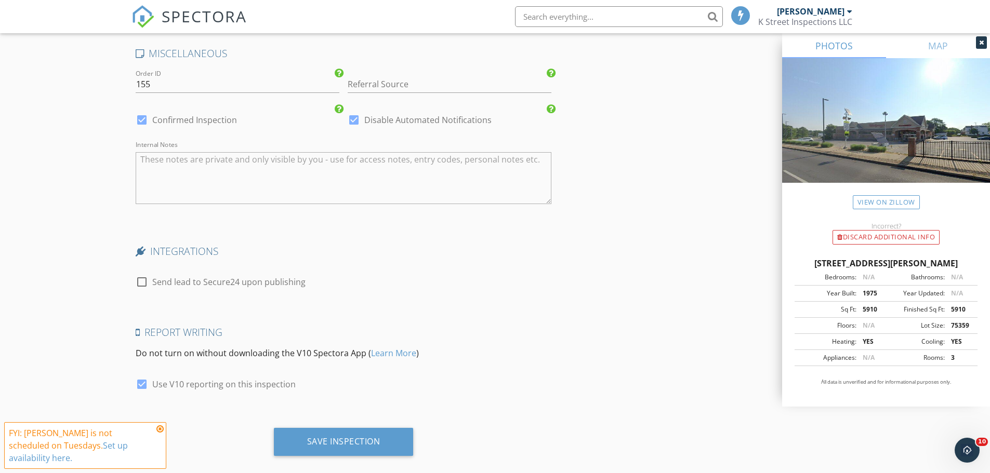
scroll to position [1500, 0]
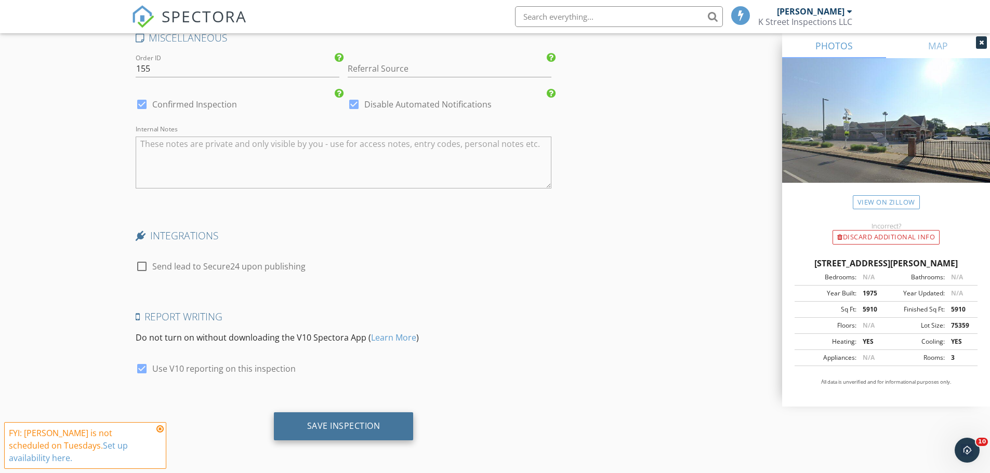
click at [327, 430] on div "Save Inspection" at bounding box center [343, 426] width 73 height 10
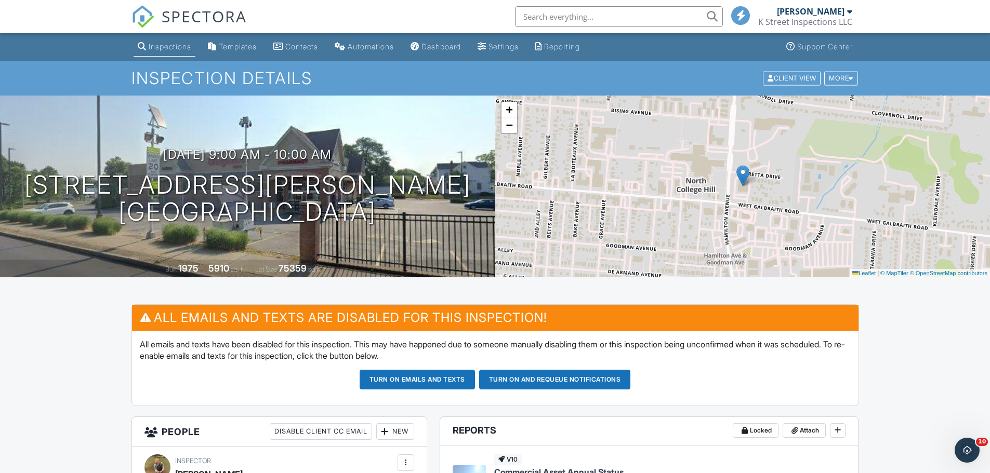
click at [207, 17] on span "SPECTORA" at bounding box center [204, 16] width 85 height 22
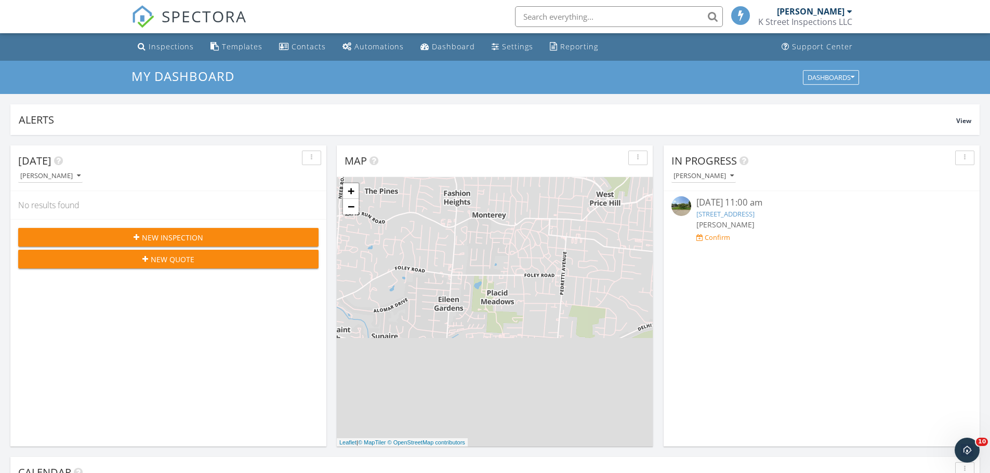
click at [170, 237] on span "New Inspection" at bounding box center [172, 237] width 61 height 11
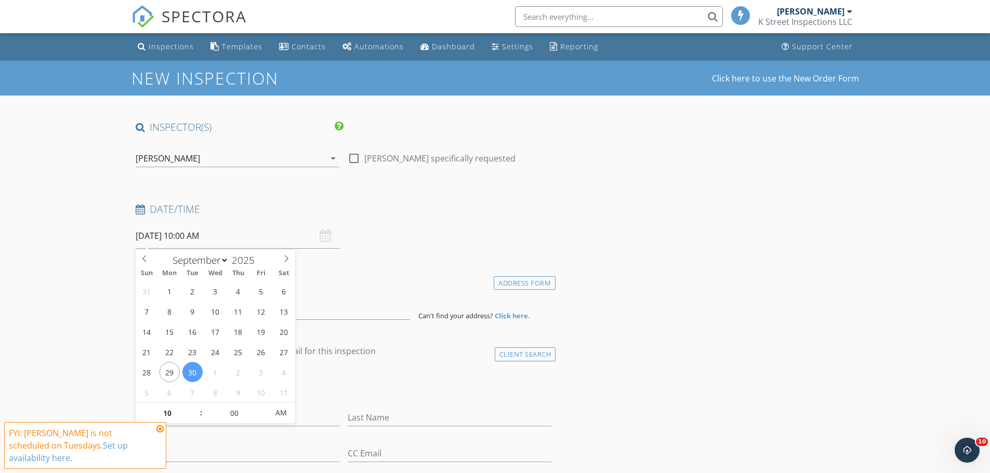
click at [201, 237] on input "[DATE] 10:00 AM" at bounding box center [238, 235] width 204 height 25
type input "11"
type input "09/30/2025 11:00 AM"
click at [196, 408] on span at bounding box center [195, 408] width 7 height 10
type input "12"
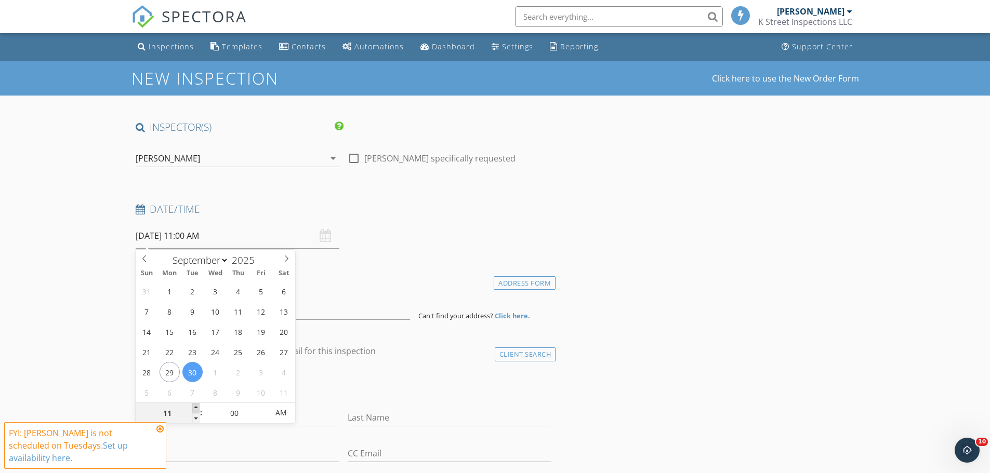
type input "09/30/2025 12:00 PM"
click at [196, 408] on span at bounding box center [195, 408] width 7 height 10
type input "01"
type input "09/30/2025 1:00 PM"
click at [196, 408] on span at bounding box center [195, 408] width 7 height 10
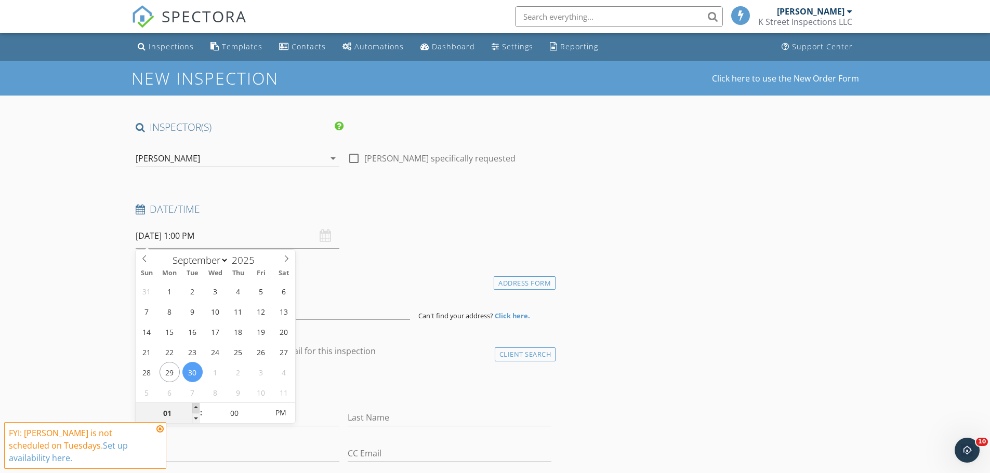
type input "02"
type input "09/30/2025 2:00 PM"
click at [196, 408] on span at bounding box center [195, 408] width 7 height 10
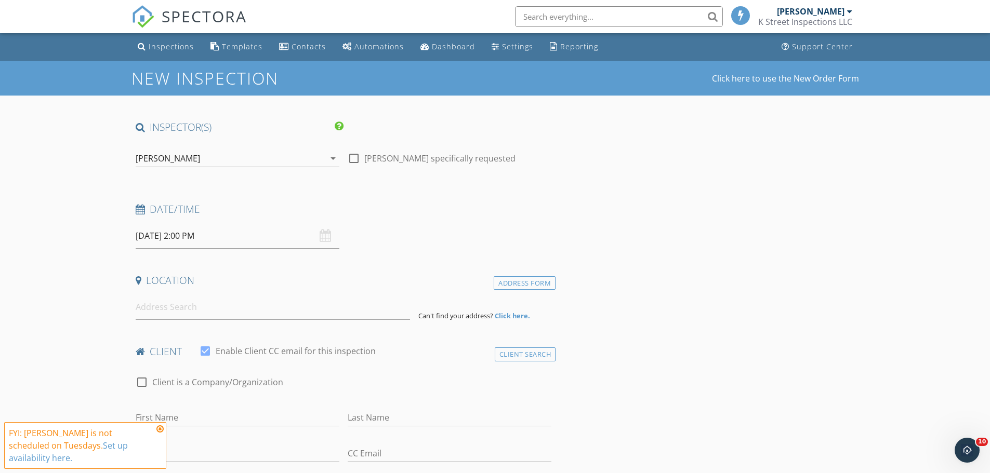
click at [179, 311] on input at bounding box center [273, 307] width 274 height 25
click at [225, 312] on input at bounding box center [273, 307] width 274 height 25
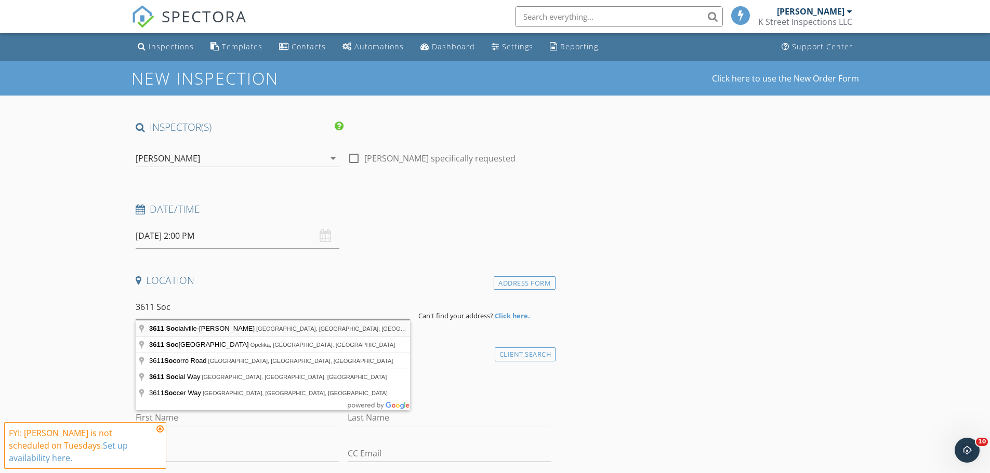
type input "3611 Socialville-Foster Rd, Mason, OH, USA"
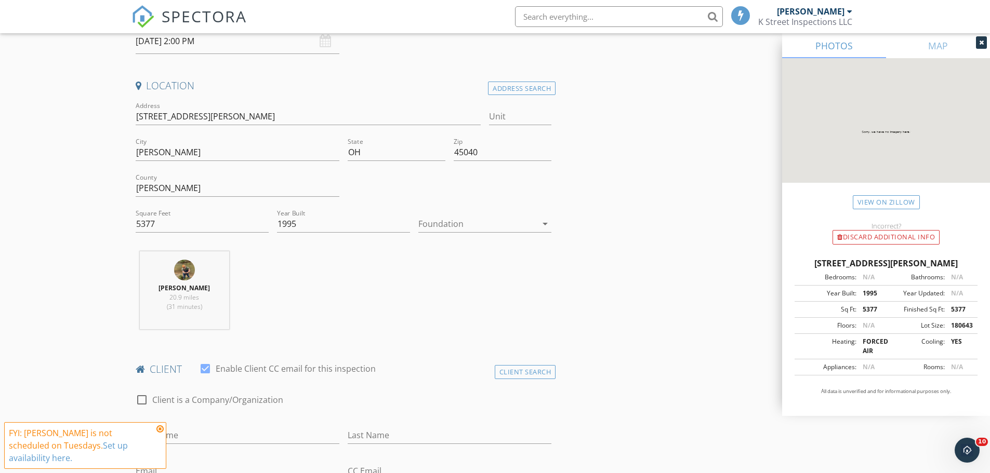
scroll to position [208, 0]
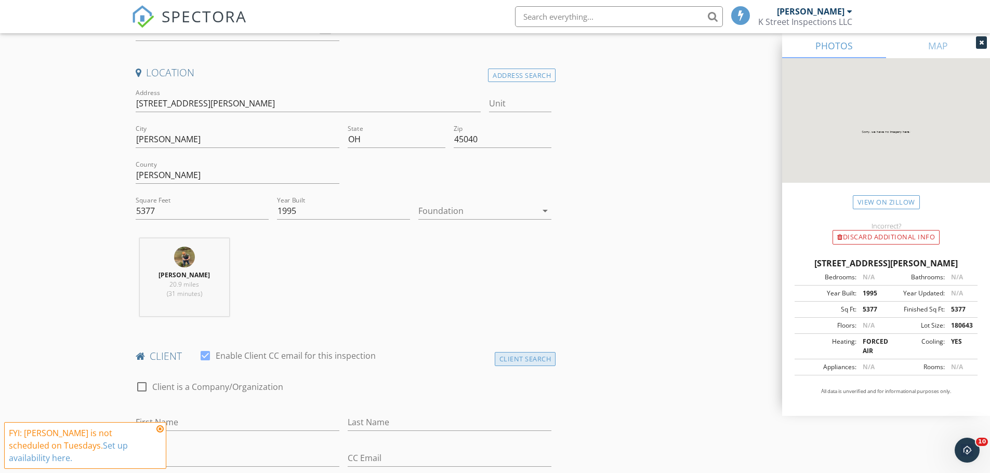
click at [514, 364] on div "Client Search" at bounding box center [525, 359] width 61 height 14
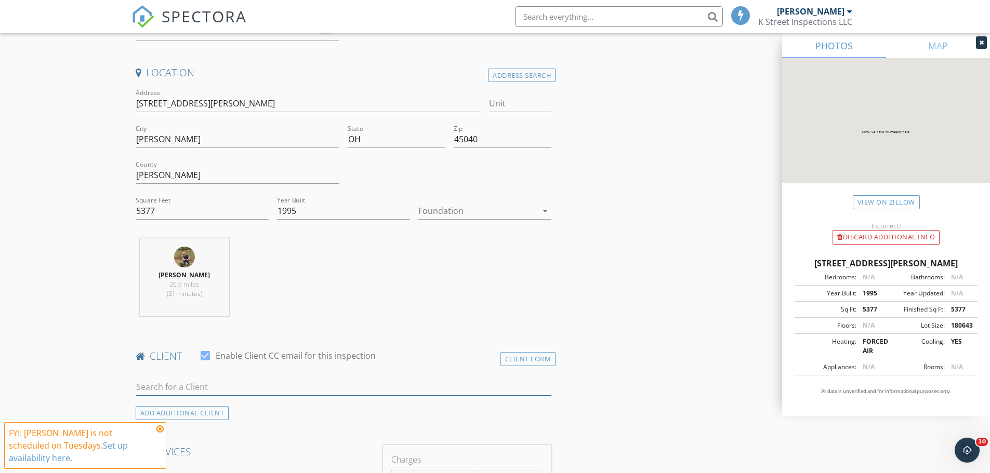
click at [201, 390] on input "text" at bounding box center [344, 387] width 416 height 17
type input "russ giles"
click at [212, 404] on div "[PERSON_NAME]" at bounding box center [217, 406] width 105 height 12
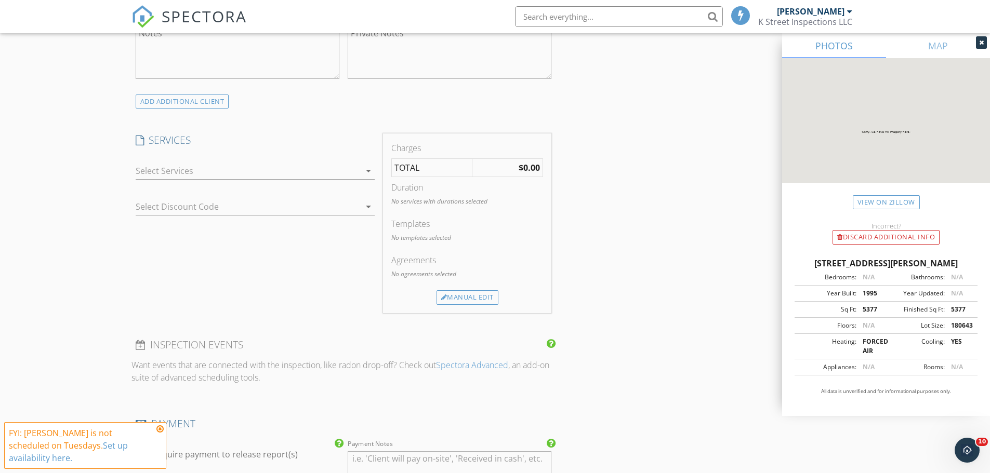
scroll to position [883, 0]
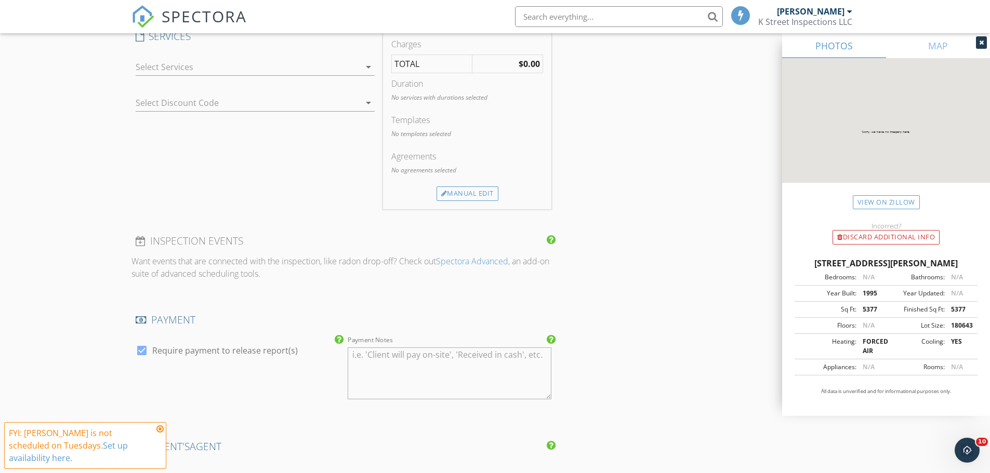
click at [140, 350] on div at bounding box center [142, 351] width 18 height 18
checkbox input "false"
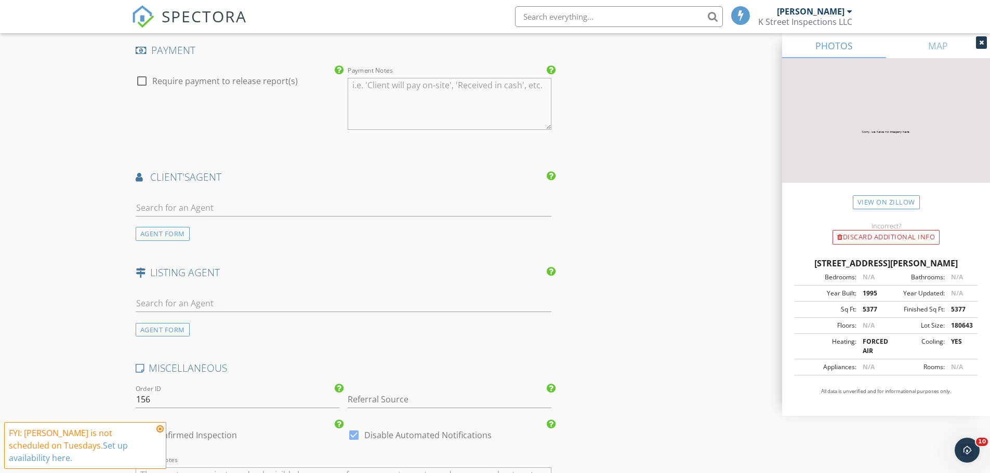
scroll to position [1247, 0]
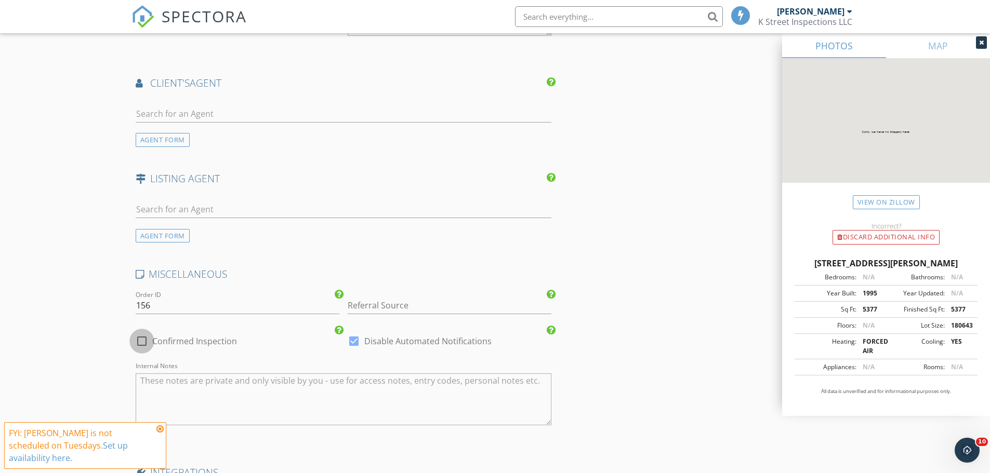
click at [141, 342] on div at bounding box center [142, 342] width 18 height 18
checkbox input "true"
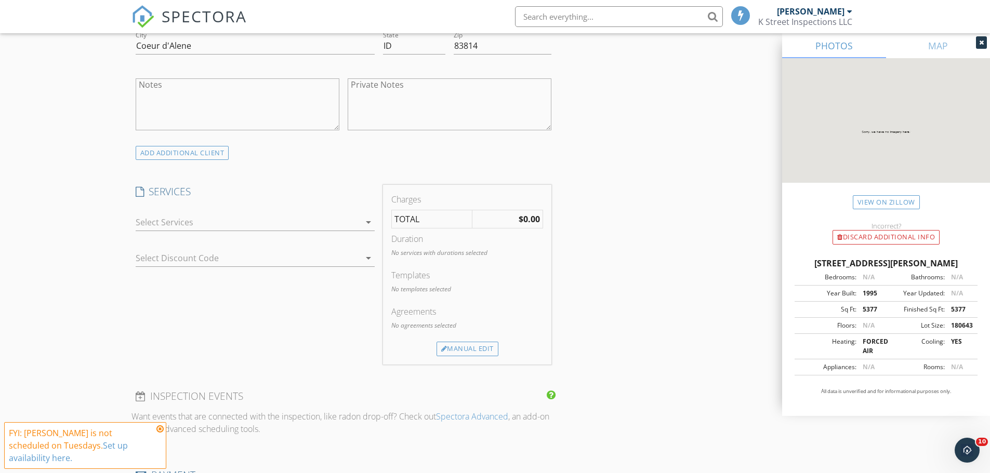
scroll to position [727, 0]
click at [238, 225] on div at bounding box center [248, 223] width 224 height 17
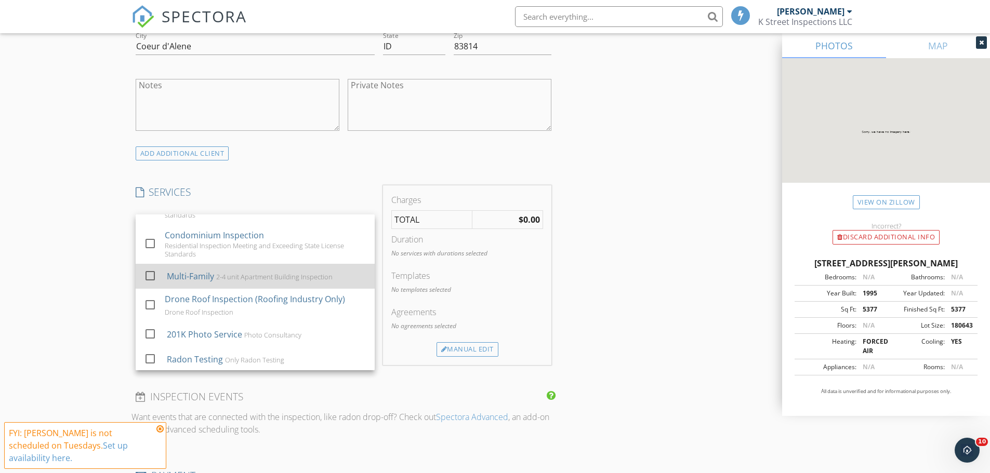
scroll to position [55, 0]
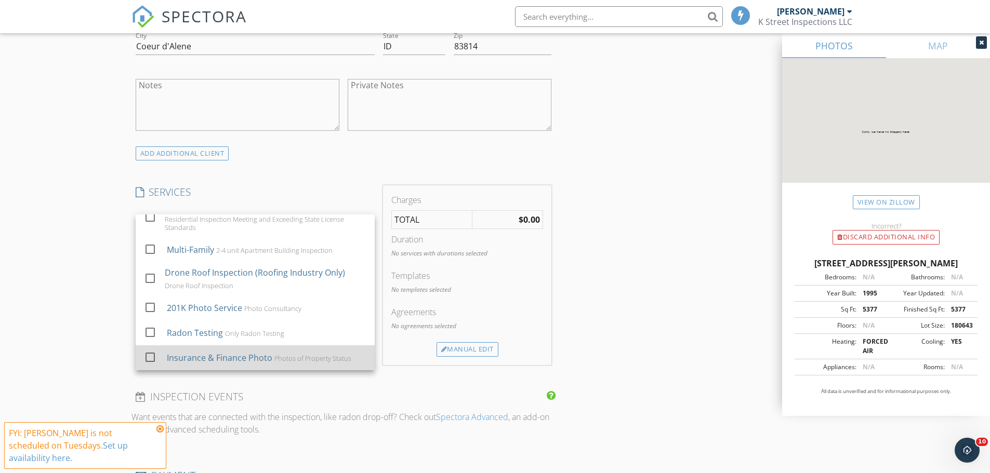
click at [213, 359] on div "Insurance & Finance Photo" at bounding box center [218, 358] width 105 height 12
checkbox input "false"
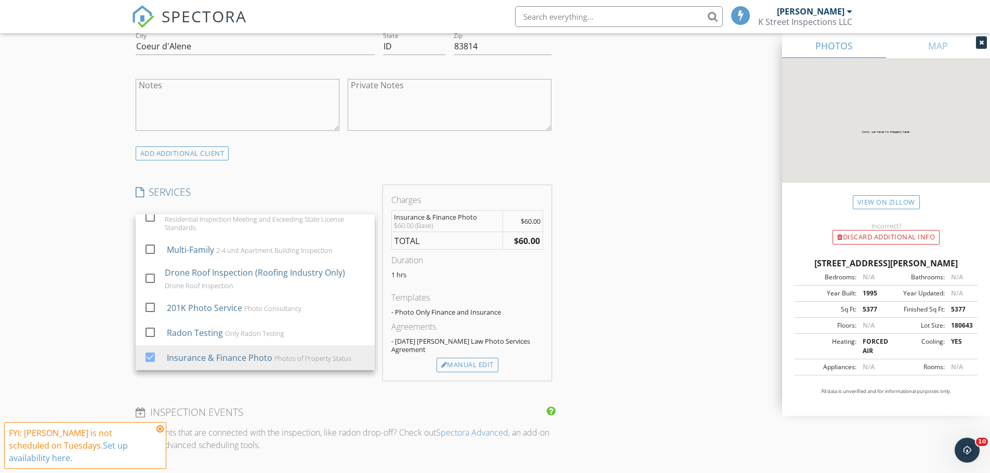
click at [77, 264] on div "New Inspection Click here to use the New Order Form INSPECTOR(S) check_box Kris…" at bounding box center [495, 289] width 990 height 1912
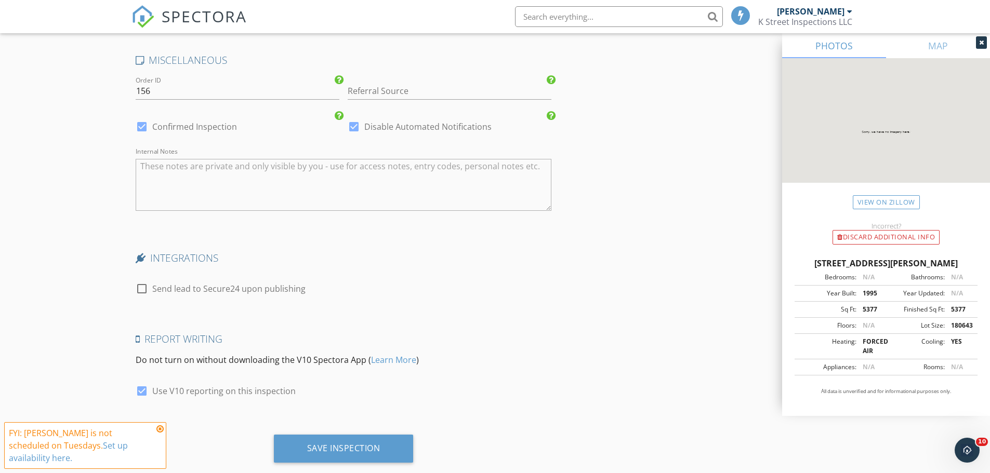
scroll to position [1500, 0]
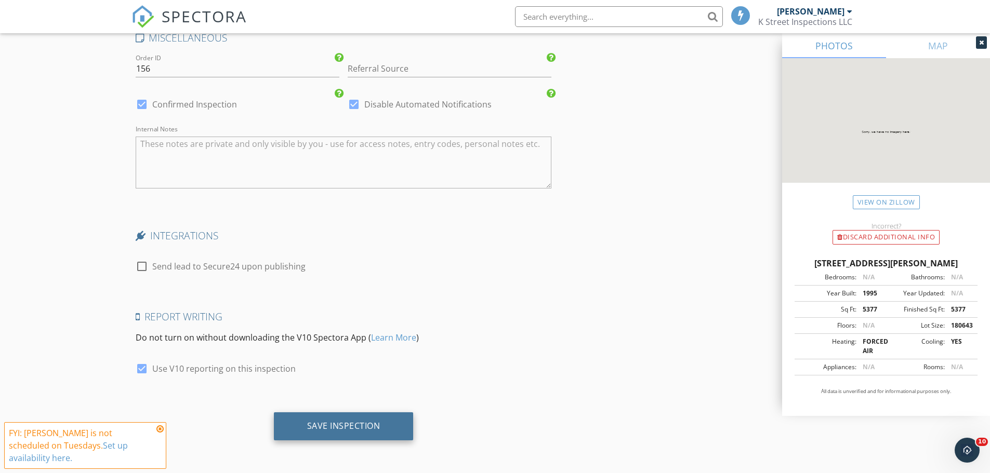
click at [323, 425] on div "Save Inspection" at bounding box center [343, 426] width 73 height 10
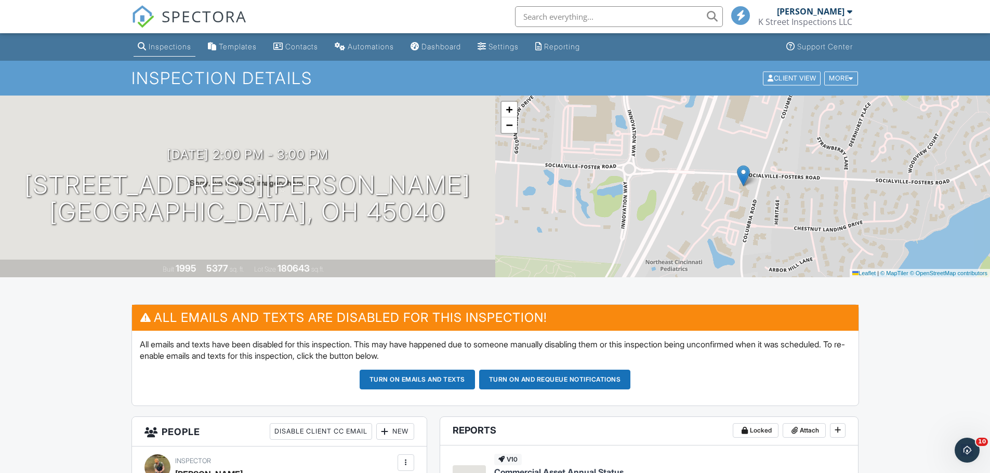
click at [189, 11] on span "SPECTORA" at bounding box center [204, 16] width 85 height 22
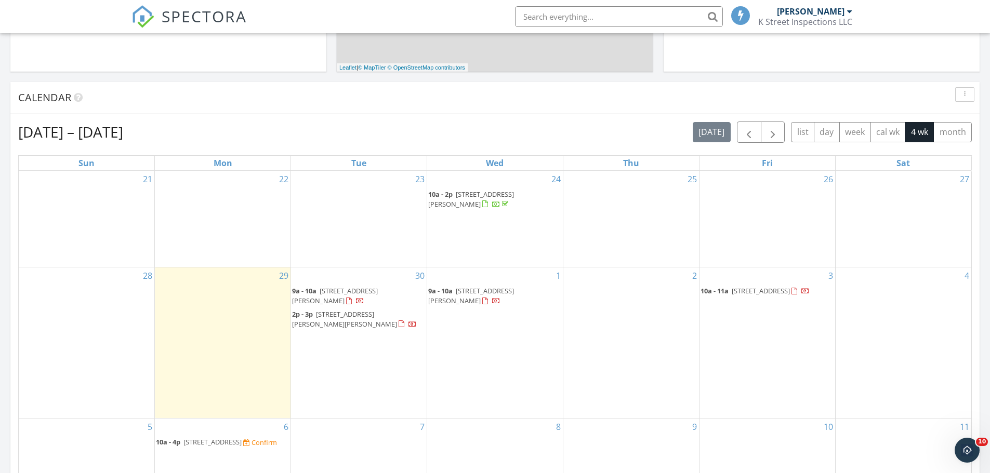
scroll to position [416, 0]
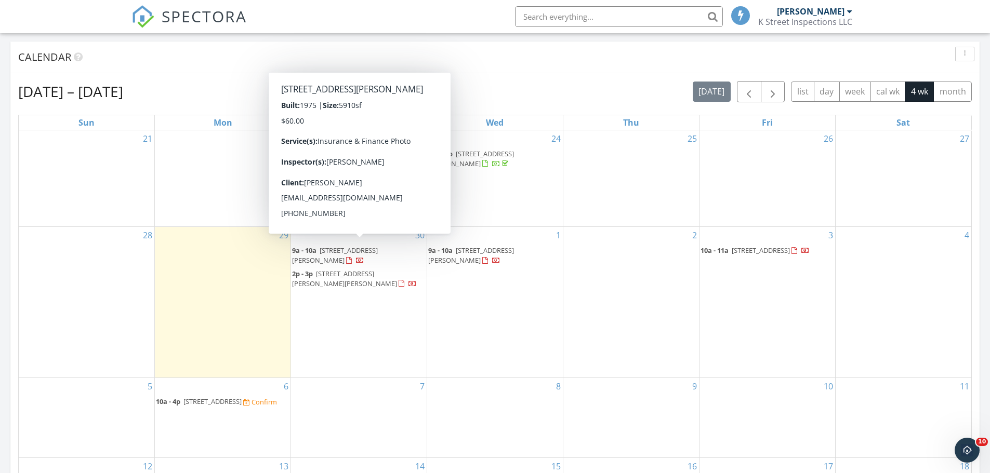
click at [339, 248] on span "[STREET_ADDRESS][PERSON_NAME]" at bounding box center [335, 255] width 86 height 19
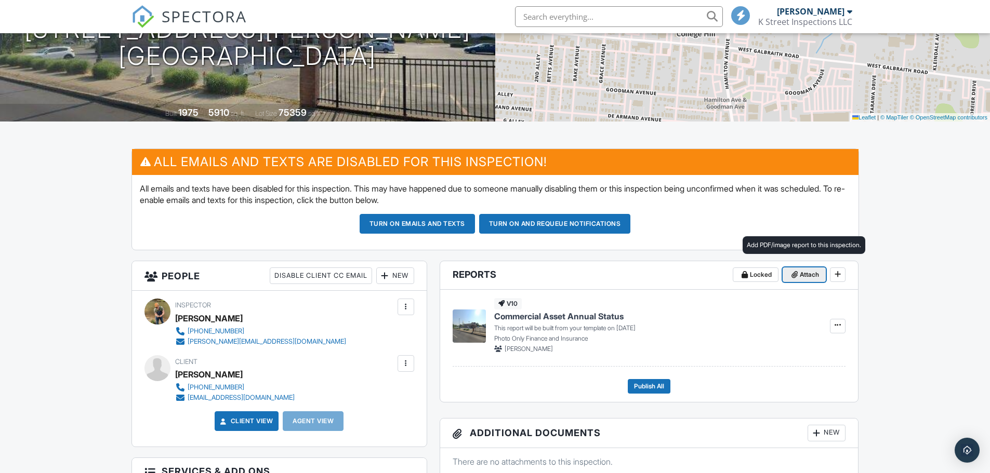
click at [803, 273] on span "Attach" at bounding box center [809, 275] width 19 height 10
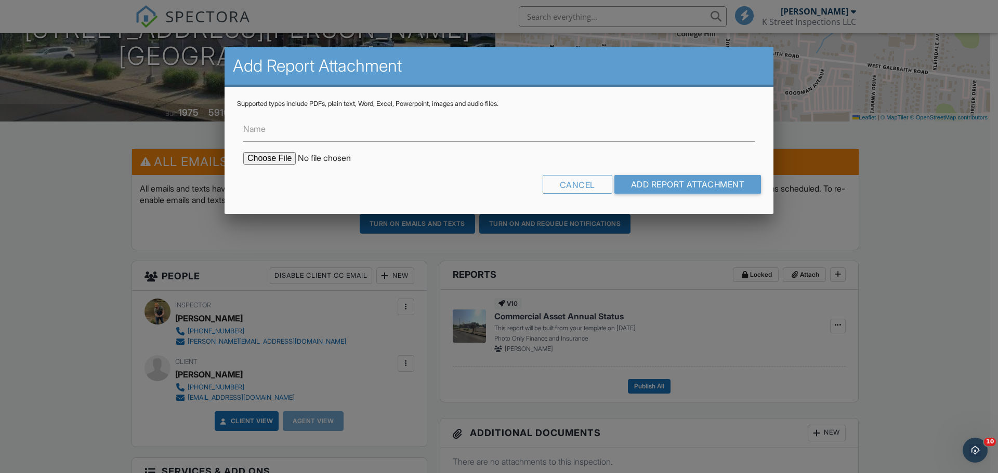
click at [275, 158] on input "file" at bounding box center [331, 158] width 177 height 12
type input "C:\fakepath\09.30.2025 Wallgreens 6918 Hamilton Ave 2025 Management Questionnai…"
click at [659, 184] on input "Add Report Attachment" at bounding box center [687, 184] width 147 height 19
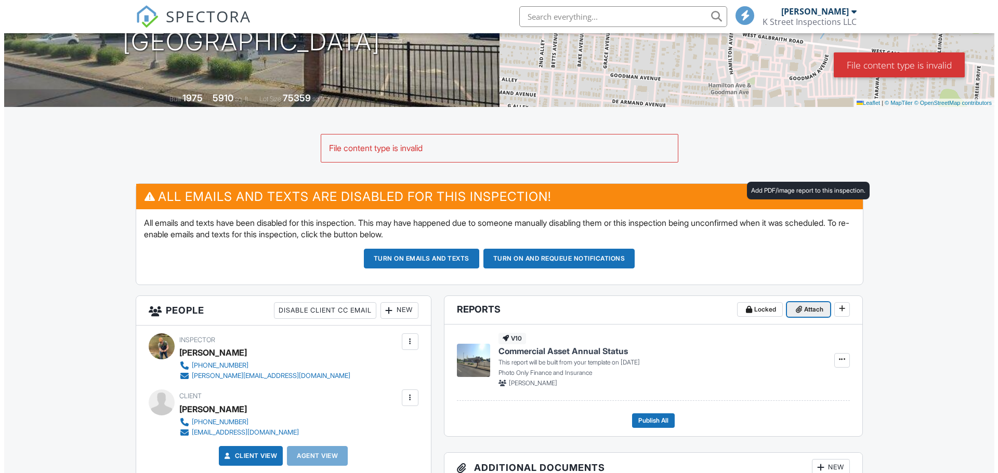
scroll to position [260, 0]
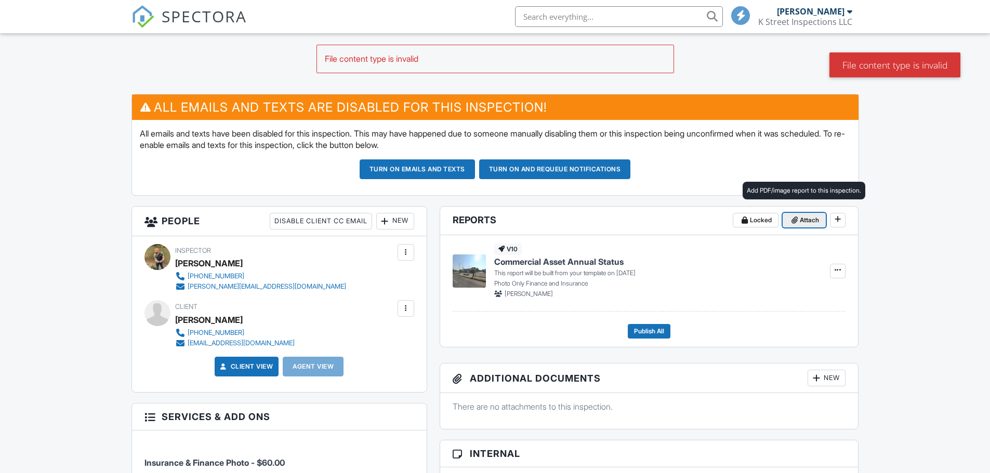
click at [804, 220] on span "Attach" at bounding box center [809, 220] width 19 height 10
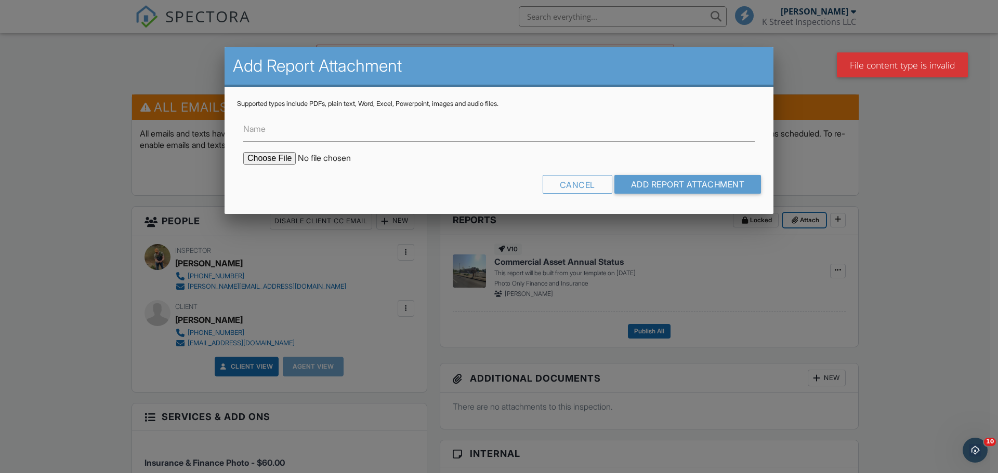
scroll to position [0, 0]
click at [270, 158] on input "file" at bounding box center [331, 158] width 177 height 12
type input "C:\fakepath\09.30.2025 Wallgreens. 6918 Hamilton Ave Walgreens Cincinnati OH 20…"
click at [635, 187] on input "Add Report Attachment" at bounding box center [687, 184] width 147 height 19
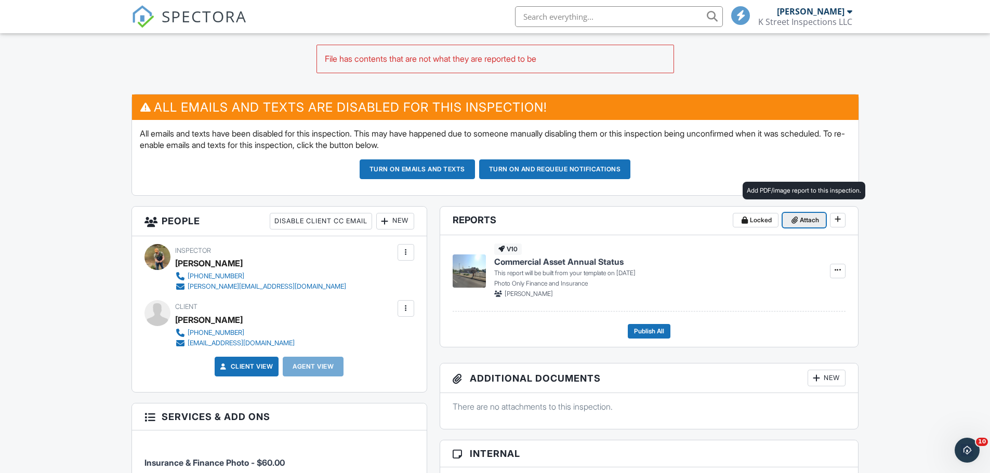
click at [799, 222] on span at bounding box center [794, 220] width 10 height 10
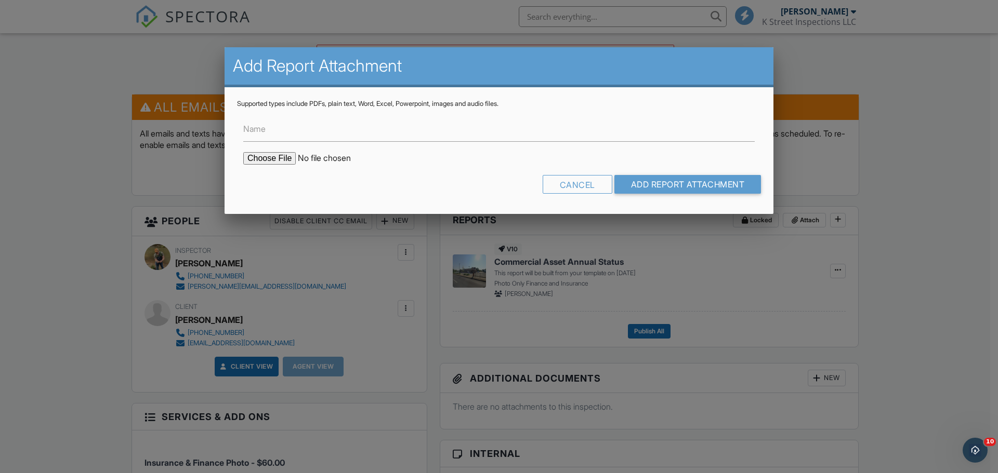
click at [269, 157] on input "file" at bounding box center [331, 158] width 177 height 12
type input "C:\fakepath\[DATE] Wallgreens [STREET_ADDRESS][PERSON_NAME] Management Question…"
click at [657, 187] on input "Add Report Attachment" at bounding box center [687, 184] width 147 height 19
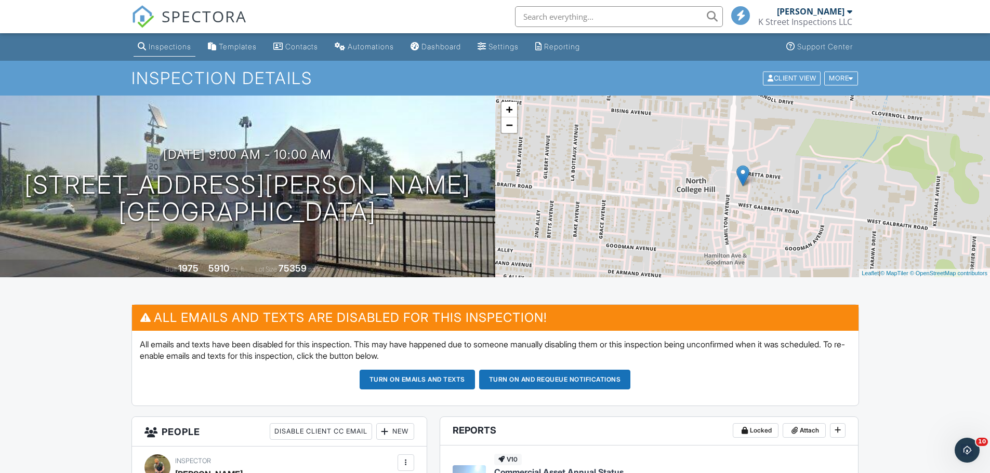
click at [194, 16] on span "SPECTORA" at bounding box center [204, 16] width 85 height 22
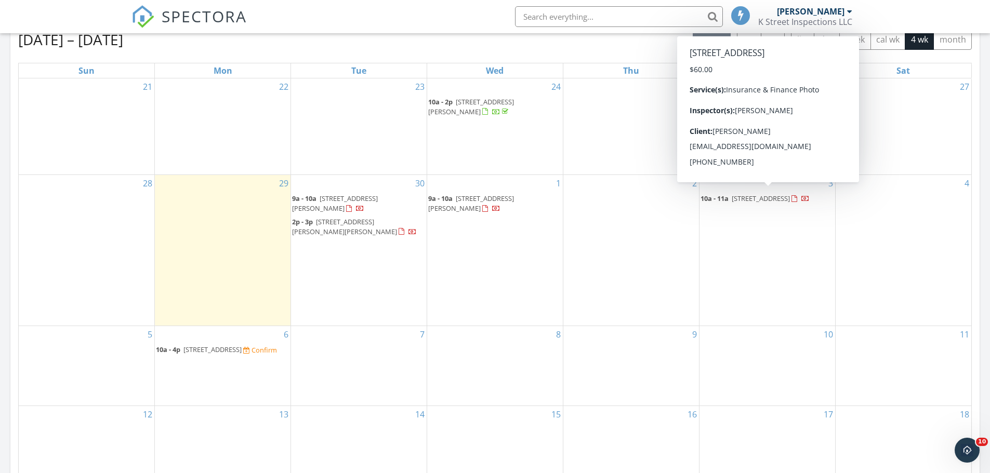
click at [768, 196] on span "1010 Walnut St, Cincinnati 45202" at bounding box center [761, 198] width 58 height 9
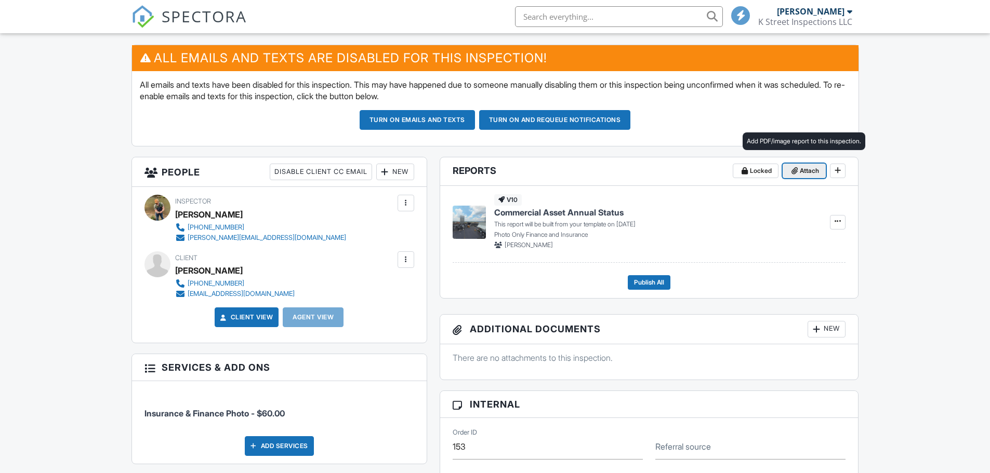
scroll to position [260, 0]
click at [802, 171] on span "Attach" at bounding box center [809, 171] width 19 height 10
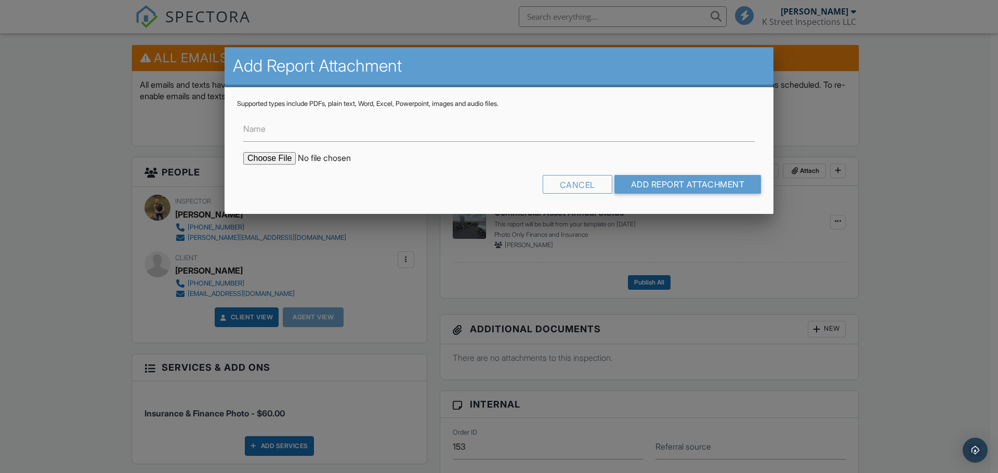
click at [281, 160] on input "file" at bounding box center [331, 158] width 177 height 12
type input "C:\fakepath\10.03.2025 OTR Questionaire 20250926124201665.pdf"
click at [657, 183] on input "Add Report Attachment" at bounding box center [687, 184] width 147 height 19
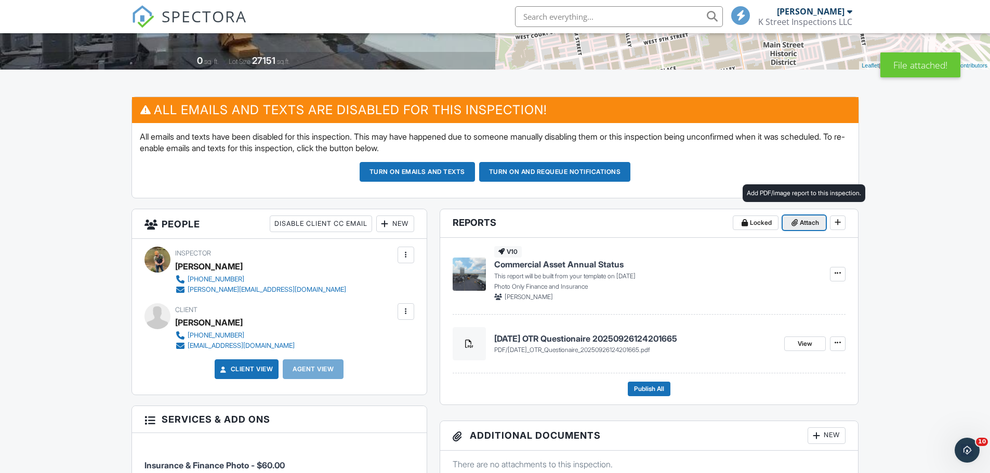
click at [798, 227] on span at bounding box center [794, 223] width 10 height 10
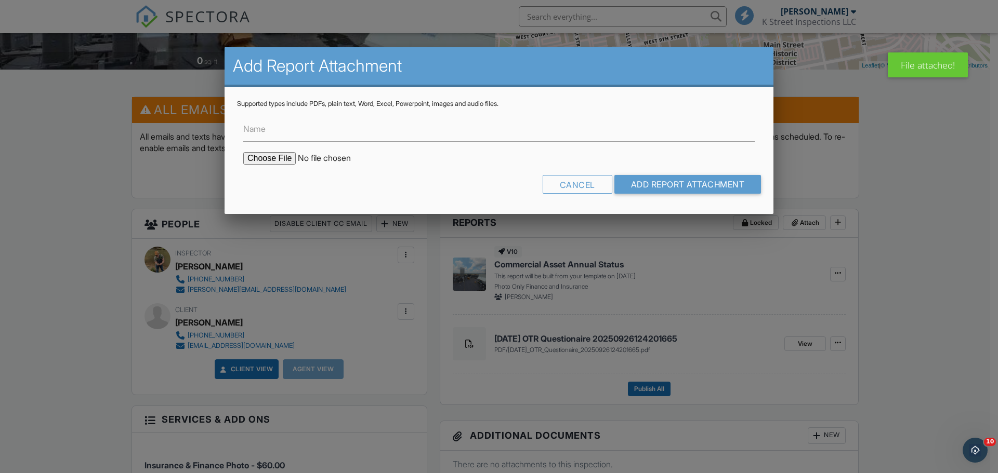
click at [265, 157] on input "file" at bounding box center [331, 158] width 177 height 12
type input "C:\fakepath\10.03.2025 OTR Rent Roll Analysis_20250926121822913.pdf"
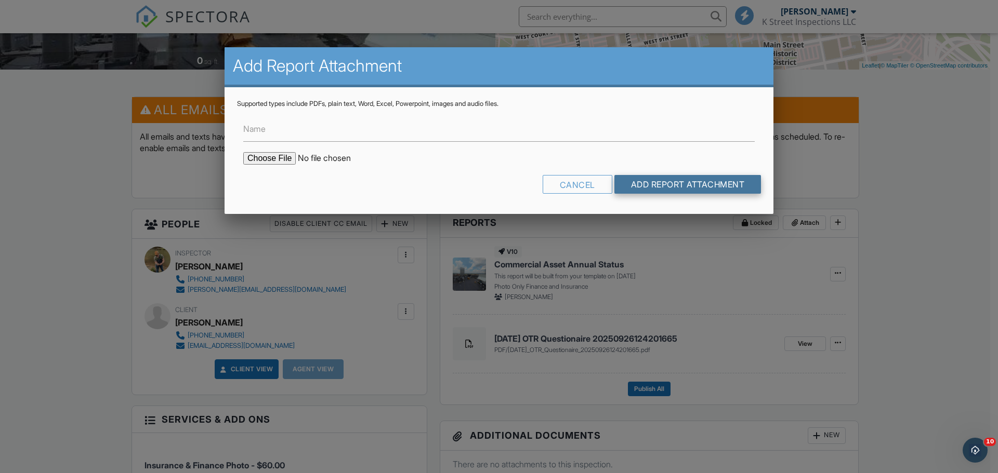
click at [664, 188] on input "Add Report Attachment" at bounding box center [687, 184] width 147 height 19
